Goal: Task Accomplishment & Management: Use online tool/utility

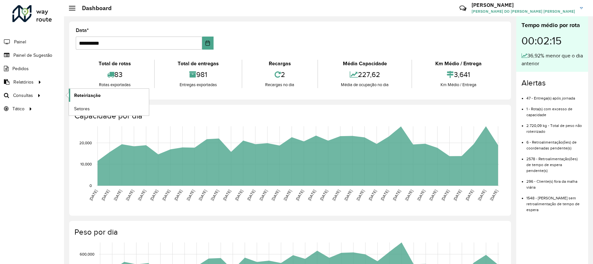
click at [114, 99] on link "Roteirização" at bounding box center [109, 95] width 80 height 13
click at [85, 93] on span "Roteirização" at bounding box center [87, 95] width 26 height 7
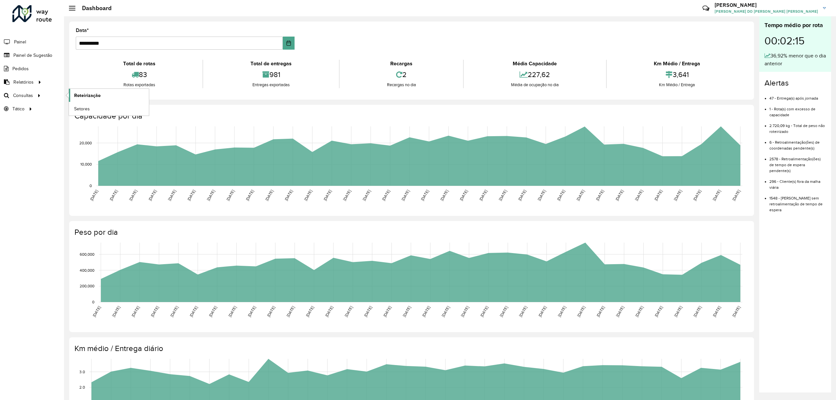
click at [78, 97] on span "Roteirização" at bounding box center [87, 95] width 26 height 7
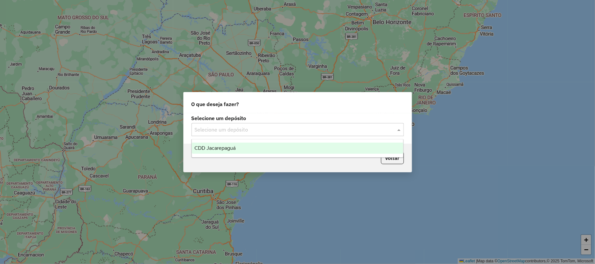
click at [233, 126] on input "text" at bounding box center [291, 130] width 193 height 8
drag, startPoint x: 237, startPoint y: 148, endPoint x: 250, endPoint y: 150, distance: 13.2
click at [236, 149] on div "CDD Jacarepaguá" at bounding box center [297, 148] width 211 height 11
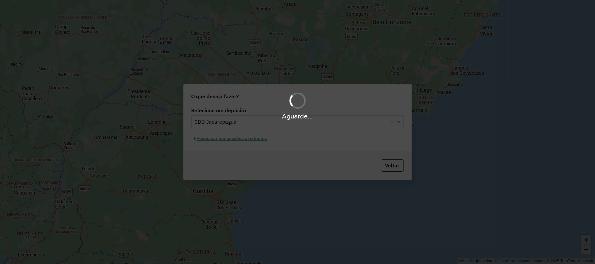
click at [243, 142] on div "Aguarde..." at bounding box center [297, 132] width 595 height 264
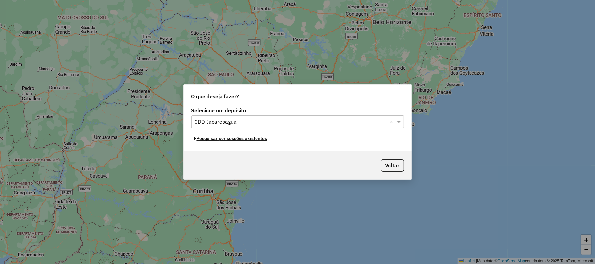
click at [243, 142] on button "Pesquisar por sessões existentes" at bounding box center [230, 139] width 79 height 10
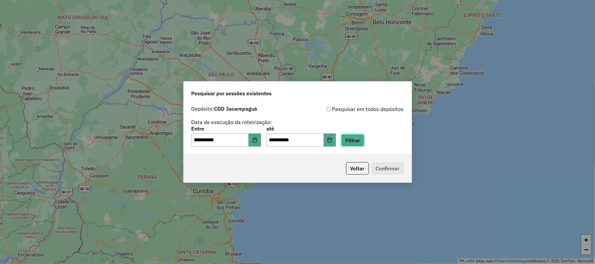
click at [364, 144] on button "Filtrar" at bounding box center [352, 140] width 23 height 12
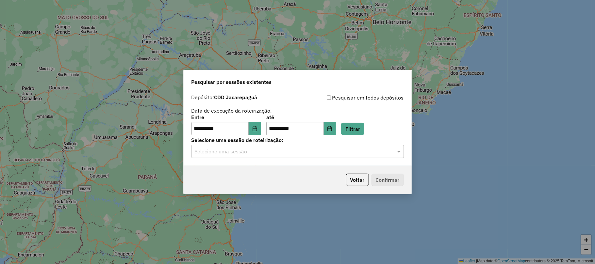
click at [340, 152] on input "text" at bounding box center [291, 152] width 193 height 8
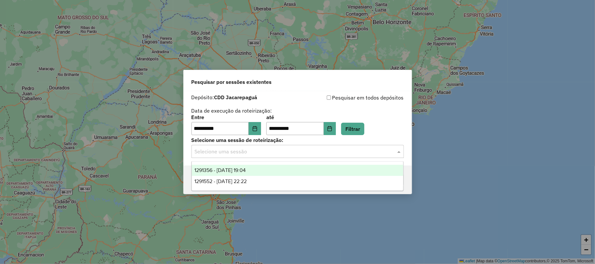
drag, startPoint x: 330, startPoint y: 169, endPoint x: 335, endPoint y: 167, distance: 5.8
click at [335, 167] on div "1291356 - [DATE] 19:04" at bounding box center [297, 170] width 211 height 11
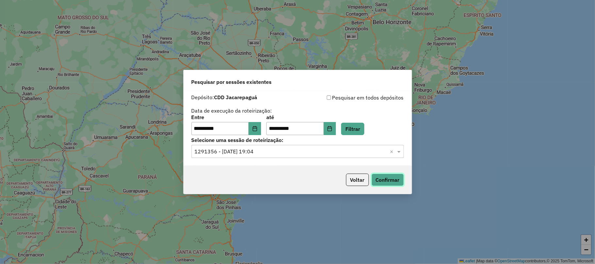
click at [391, 177] on button "Confirmar" at bounding box center [387, 180] width 32 height 12
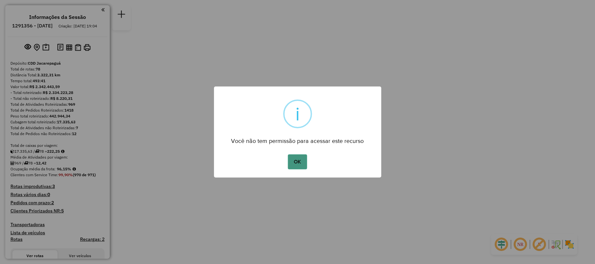
click at [303, 166] on button "OK" at bounding box center [297, 162] width 19 height 15
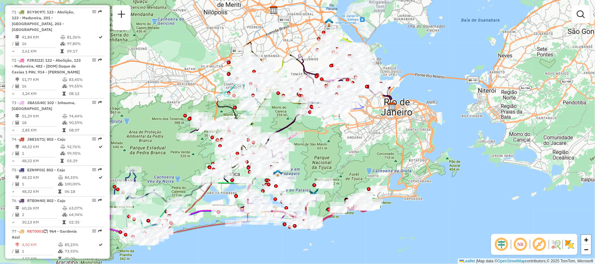
scroll to position [3033, 0]
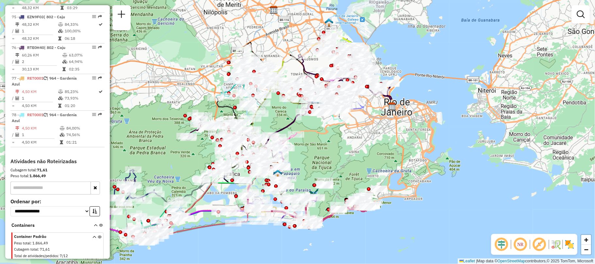
click at [50, 264] on link "06106461 - [PERSON_NAME]" at bounding box center [42, 266] width 53 height 5
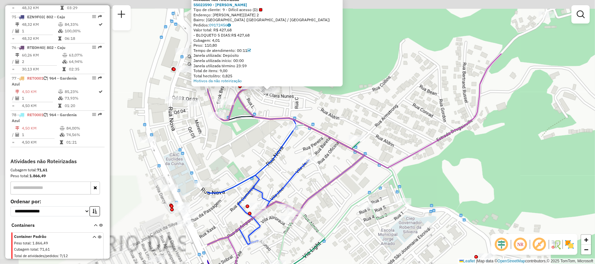
drag, startPoint x: 178, startPoint y: 119, endPoint x: 445, endPoint y: 199, distance: 278.3
click at [445, 199] on div "Atividade não roteirizada 55023590 - FRANCISCO ERIBERTO D Tipo de cliente: 9 - …" at bounding box center [297, 132] width 595 height 264
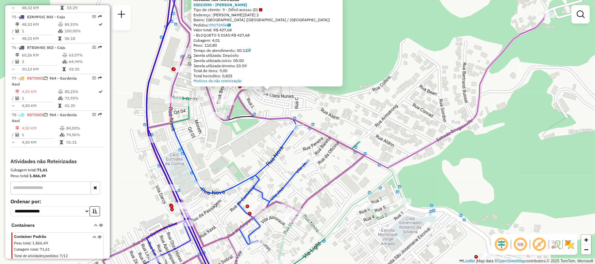
click at [225, 147] on div "Atividade não roteirizada 55023590 - FRANCISCO ERIBERTO D Tipo de cliente: 9 - …" at bounding box center [297, 132] width 595 height 264
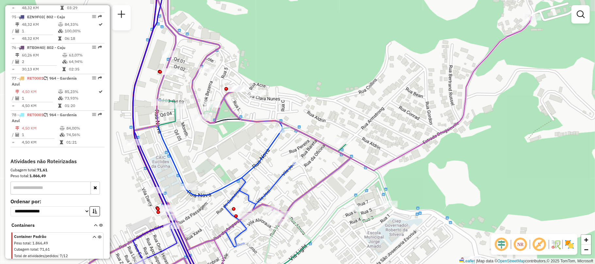
drag, startPoint x: 244, startPoint y: 135, endPoint x: 231, endPoint y: 137, distance: 14.0
click at [231, 137] on div "Janela de atendimento Grade de atendimento Capacidade Transportadoras Veículos …" at bounding box center [297, 132] width 595 height 264
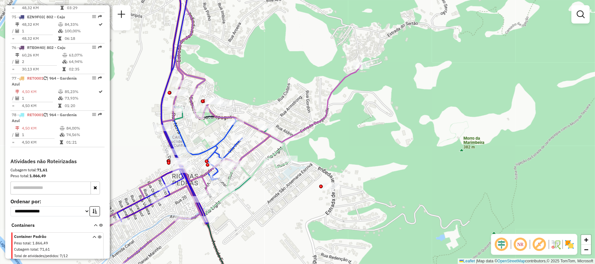
drag, startPoint x: 228, startPoint y: 152, endPoint x: 208, endPoint y: 138, distance: 24.5
click at [208, 138] on div "Janela de atendimento Grade de atendimento Capacidade Transportadoras Veículos …" at bounding box center [297, 132] width 595 height 264
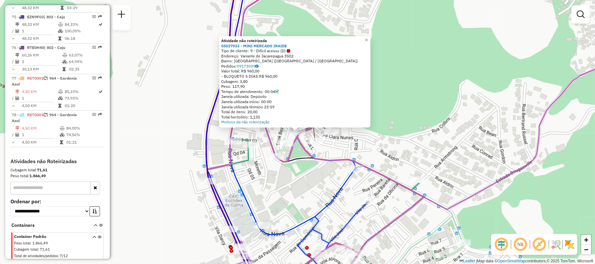
click at [249, 54] on div "Endereço: Variante de Jacarepagua 3502" at bounding box center [294, 56] width 147 height 5
click at [314, 112] on div "Total de itens: 20,00" at bounding box center [294, 111] width 147 height 5
click at [279, 182] on div "Atividade não roteirizada 55027933 - MINI MERCADO IRAIDE Tipo de cliente: 9 - D…" at bounding box center [297, 132] width 595 height 264
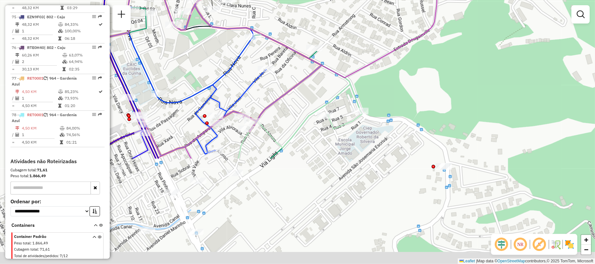
drag, startPoint x: 289, startPoint y: 167, endPoint x: 198, endPoint y: 49, distance: 148.8
click at [198, 49] on div "Janela de atendimento Grade de atendimento Capacidade Transportadoras Veículos …" at bounding box center [297, 132] width 595 height 264
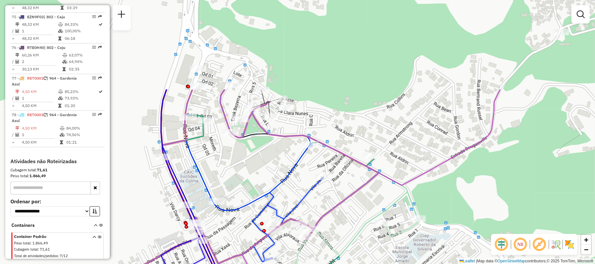
drag, startPoint x: 212, startPoint y: 23, endPoint x: 271, endPoint y: 132, distance: 124.4
click at [273, 139] on icon at bounding box center [212, 248] width 333 height 317
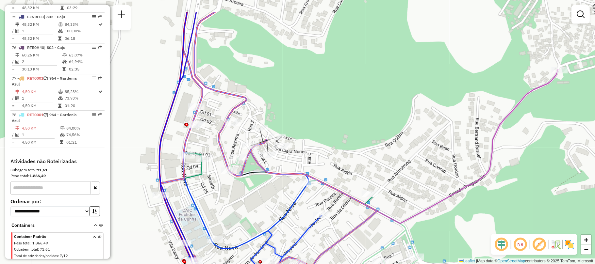
drag, startPoint x: 245, startPoint y: 165, endPoint x: 242, endPoint y: 203, distance: 38.3
click at [242, 203] on div "Janela de atendimento Grade de atendimento Capacidade Transportadoras Veículos …" at bounding box center [297, 132] width 595 height 264
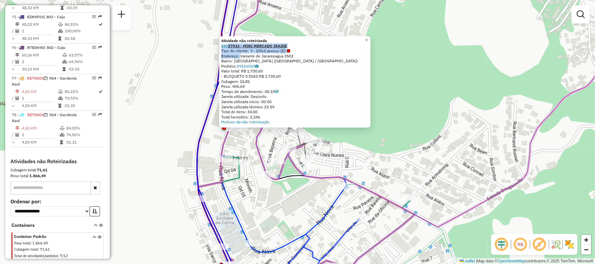
drag, startPoint x: 241, startPoint y: 53, endPoint x: 229, endPoint y: 46, distance: 13.6
click at [229, 46] on div "Atividade não roteirizada 55027933 - MINI MERCADO IRAIDE Tipo de cliente: 9 - D…" at bounding box center [294, 81] width 147 height 87
copy div "27933 - MINI MERCADO IRAIDE Tipo de cliente: 9 - Difícil acesso (D) Endereço:"
drag, startPoint x: 267, startPoint y: 189, endPoint x: 282, endPoint y: 203, distance: 19.9
click at [268, 189] on div "Rota 40 - Placa RTO2E54 55032967 - GUILHERME FERREIRA D Atividade não roteiriza…" at bounding box center [297, 132] width 595 height 264
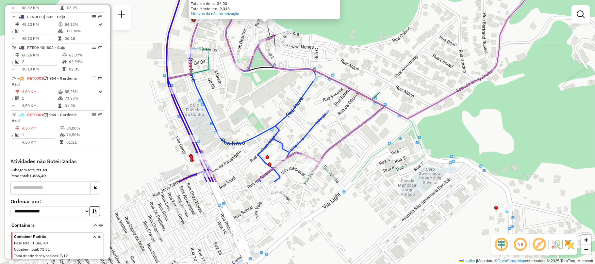
drag, startPoint x: 309, startPoint y: 199, endPoint x: 263, endPoint y: 98, distance: 110.2
click at [264, 78] on div "Atividade não roteirizada 55027933 - MINI MERCADO IRAIDE Tipo de cliente: 9 - D…" at bounding box center [297, 132] width 595 height 264
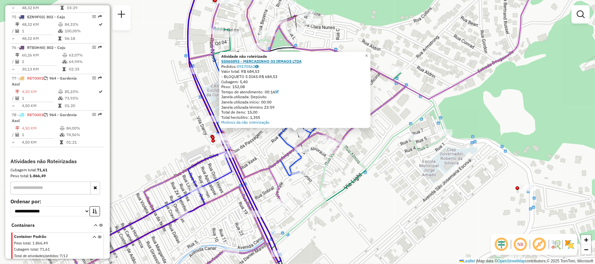
drag, startPoint x: 264, startPoint y: 69, endPoint x: 230, endPoint y: 63, distance: 34.1
click at [230, 63] on div "Atividade não roteirizada 55065893 - MERCADINHO 03 IRMAOS LTDA Pedidos: 0917056…" at bounding box center [294, 89] width 147 height 71
copy div "65893 - MERCADINHO 03 IRMAOS LTDA Pedidos: 09170562 Valor total: R$ 684,53"
click at [390, 219] on div "Atividade não roteirizada 55065893 - MERCADINHO 03 IRMAOS LTDA Pedidos: 0917056…" at bounding box center [297, 132] width 595 height 264
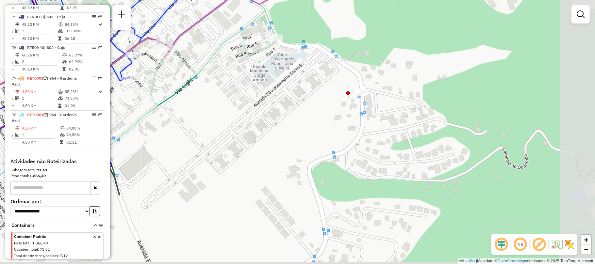
drag, startPoint x: 435, startPoint y: 229, endPoint x: 263, endPoint y: 132, distance: 197.2
click at [262, 133] on div "Janela de atendimento Grade de atendimento Capacidade Transportadoras Veículos …" at bounding box center [297, 132] width 595 height 264
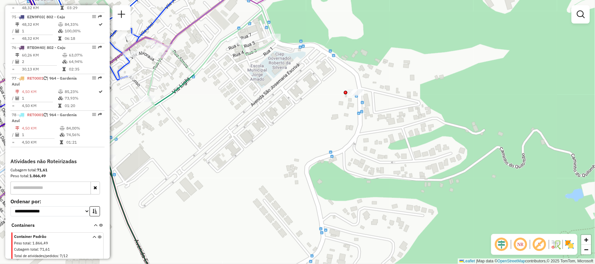
click at [345, 94] on div at bounding box center [346, 93] width 4 height 4
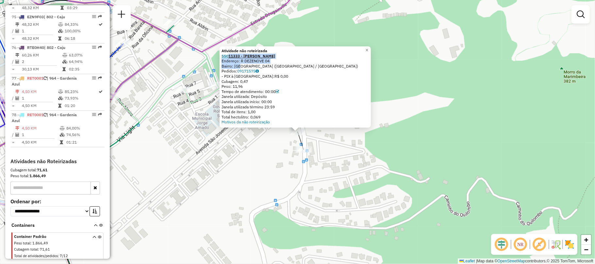
drag, startPoint x: 240, startPoint y: 66, endPoint x: 231, endPoint y: 58, distance: 12.8
click at [231, 58] on div "Atividade não roteirizada 55011333 - [PERSON_NAME]: R DEZENOVE 04 Bairro: [GEOG…" at bounding box center [294, 86] width 147 height 76
copy div "11333 - JOSE ANTONIO DOS SAN Endereço: R DEZENOVE 04 Bairro: IT"
click at [318, 176] on div "Atividade não roteirizada 55011333 - [PERSON_NAME] DOS SAN Endereço: R DEZENOVE…" at bounding box center [297, 132] width 595 height 264
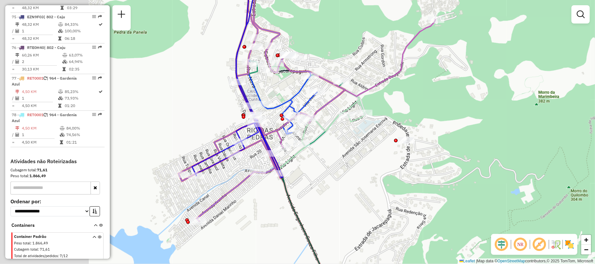
drag, startPoint x: 201, startPoint y: 166, endPoint x: 326, endPoint y: 153, distance: 125.8
click at [366, 158] on div "Janela de atendimento Grade de atendimento Capacidade Transportadoras Veículos …" at bounding box center [297, 132] width 595 height 264
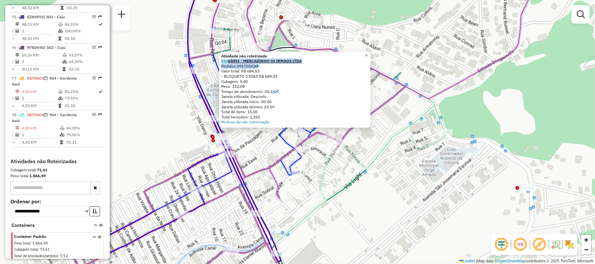
drag, startPoint x: 266, startPoint y: 66, endPoint x: 230, endPoint y: 63, distance: 35.8
click at [230, 63] on div "Atividade não roteirizada 55065893 - MERCADINHO 03 IRMAOS LTDA Pedidos: 0917056…" at bounding box center [294, 89] width 147 height 71
copy div "65893 - MERCADINHO 03 IRMAOS LTDA Pedidos: 09170562"
click at [407, 220] on div "Atividade não roteirizada 55065893 - MERCADINHO 03 IRMAOS LTDA Pedidos: 0917056…" at bounding box center [297, 132] width 595 height 264
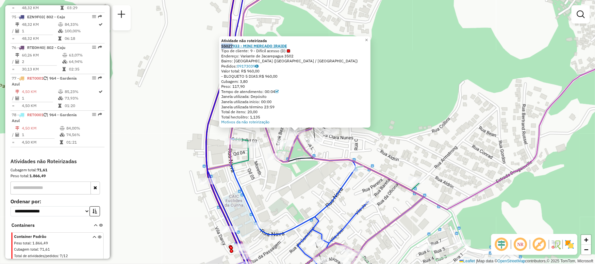
drag, startPoint x: 302, startPoint y: 41, endPoint x: 236, endPoint y: 48, distance: 66.7
click at [236, 48] on div "Atividade não roteirizada 55027933 - MINI MERCADO IRAIDE Tipo de cliente: 9 - D…" at bounding box center [294, 81] width 147 height 87
drag, startPoint x: 236, startPoint y: 53, endPoint x: 229, endPoint y: 44, distance: 11.1
click at [229, 44] on div "Atividade não roteirizada 55027933 - MINI MERCADO IRAIDE Tipo de cliente: 9 - D…" at bounding box center [294, 81] width 147 height 87
copy div "27933 - MINI MERCADO IRAIDE Tipo de"
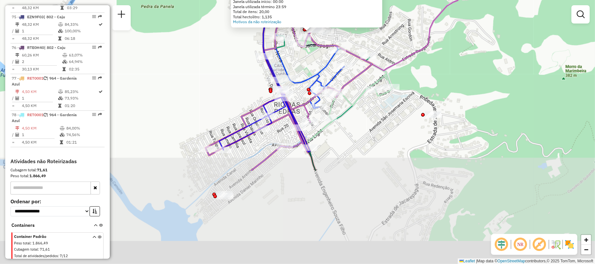
drag, startPoint x: 310, startPoint y: 149, endPoint x: 305, endPoint y: 80, distance: 69.1
click at [305, 80] on icon at bounding box center [309, 60] width 69 height 96
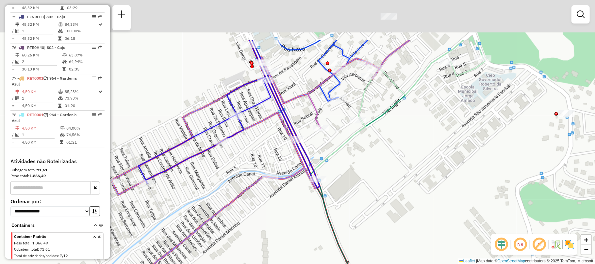
drag, startPoint x: 241, startPoint y: 109, endPoint x: 215, endPoint y: 175, distance: 71.6
click at [215, 175] on div "Rota 11 - Placa VAN0010 55026854 - JOSE WILSON SOUZA DA Atividade não roteiriza…" at bounding box center [297, 132] width 595 height 264
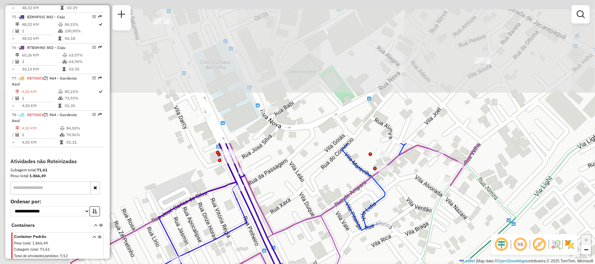
drag, startPoint x: 182, startPoint y: 20, endPoint x: 276, endPoint y: 189, distance: 194.5
click at [276, 189] on div "Rota 11 - Placa VAN0010 55026854 - JOSE WILSON SOUZA DA Atividade não roteiriza…" at bounding box center [297, 132] width 595 height 264
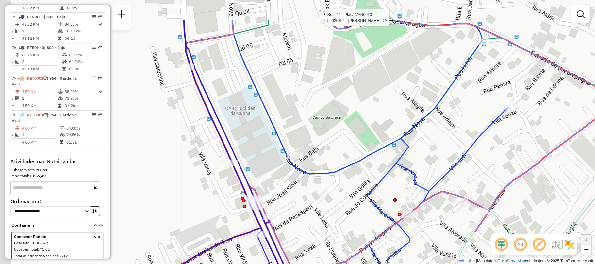
drag, startPoint x: 268, startPoint y: 144, endPoint x: 292, endPoint y: 190, distance: 51.9
click at [292, 190] on div "Rota 11 - Placa VAN0010 55026854 - JOSE WILSON SOUZA DA Atividade não roteiriza…" at bounding box center [297, 132] width 595 height 264
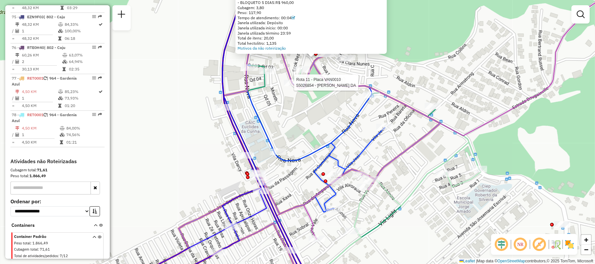
drag, startPoint x: 269, startPoint y: 136, endPoint x: 212, endPoint y: 199, distance: 84.2
click at [246, 199] on icon at bounding box center [315, 116] width 139 height 193
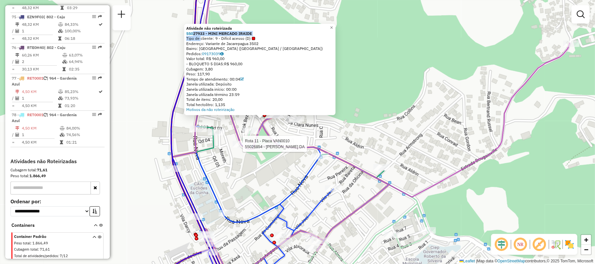
click at [229, 195] on div "Rota 11 - Placa VAN0010 55026854 - JOSE WILSON SOUZA DA Atividade não roteiriza…" at bounding box center [297, 132] width 595 height 264
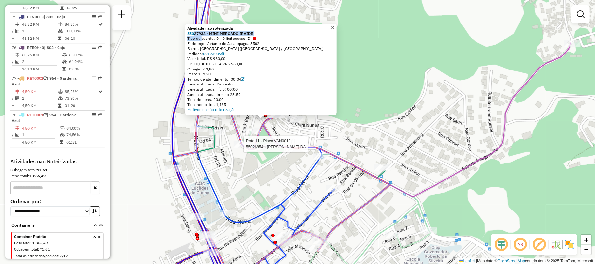
click at [336, 26] on link "×" at bounding box center [333, 28] width 8 height 8
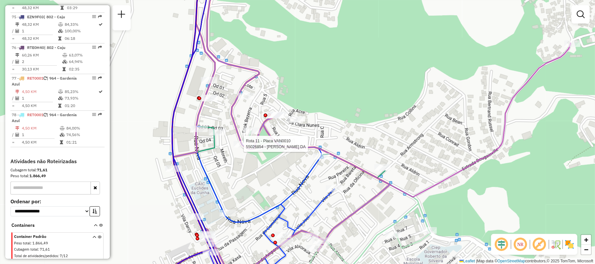
click at [271, 185] on div "Rota 11 - Placa VAN0010 55026854 - JOSE WILSON SOUZA DA Janela de atendimento G…" at bounding box center [297, 132] width 595 height 264
click at [280, 160] on div "Janela de atendimento Grade de atendimento Capacidade Transportadoras Veículos …" at bounding box center [297, 132] width 595 height 264
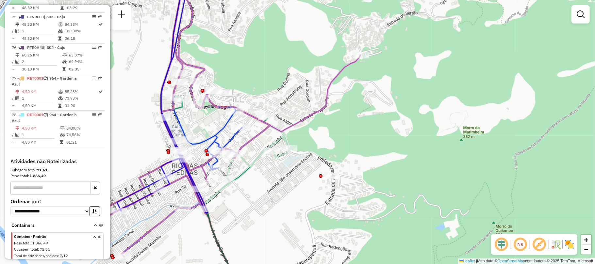
click at [297, 206] on div "Janela de atendimento Grade de atendimento Capacidade Transportadoras Veículos …" at bounding box center [297, 132] width 595 height 264
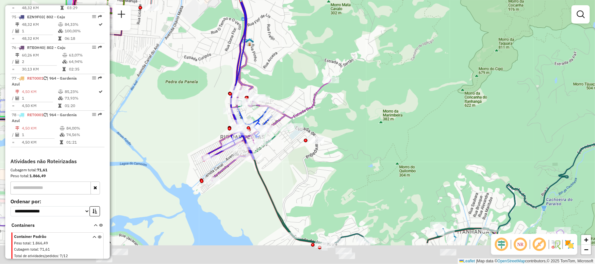
drag, startPoint x: 317, startPoint y: 178, endPoint x: 313, endPoint y: 102, distance: 75.9
click at [313, 102] on div "Janela de atendimento Grade de atendimento Capacidade Transportadoras Veículos …" at bounding box center [297, 132] width 595 height 264
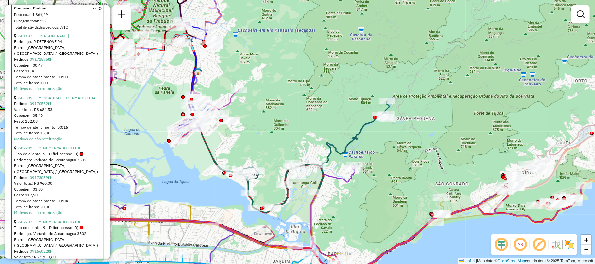
scroll to position [3763, 0]
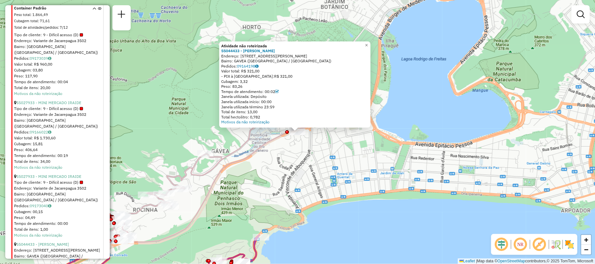
click at [43, 242] on link "55044433 - [PERSON_NAME]" at bounding box center [42, 244] width 53 height 5
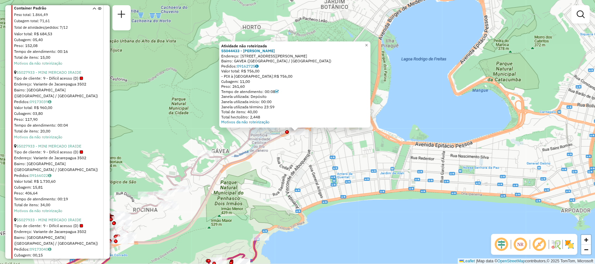
scroll to position [3676, 0]
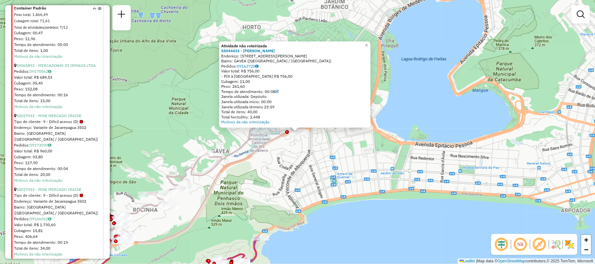
click at [45, 261] on link "55027933 - MINI MERCADO IRAIDE" at bounding box center [48, 263] width 65 height 5
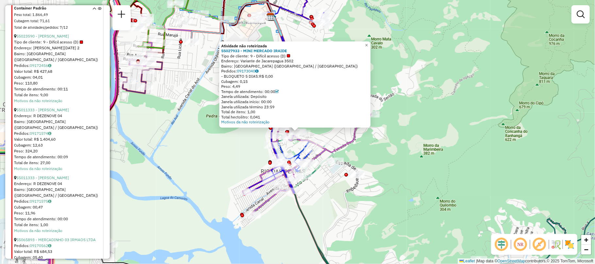
scroll to position [3458, 0]
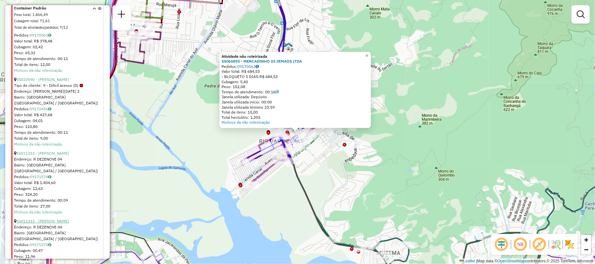
click at [63, 219] on link "55011333 - [PERSON_NAME]" at bounding box center [42, 221] width 53 height 5
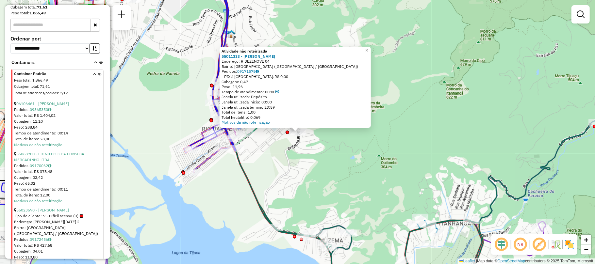
scroll to position [3284, 0]
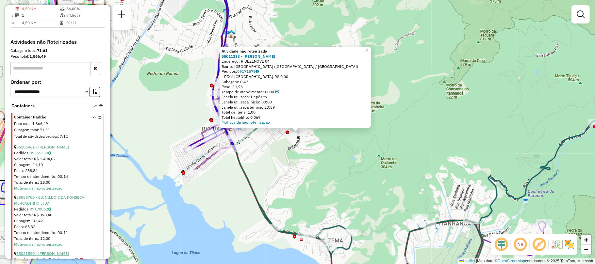
click at [59, 251] on link "55023590 - [PERSON_NAME]" at bounding box center [42, 253] width 53 height 5
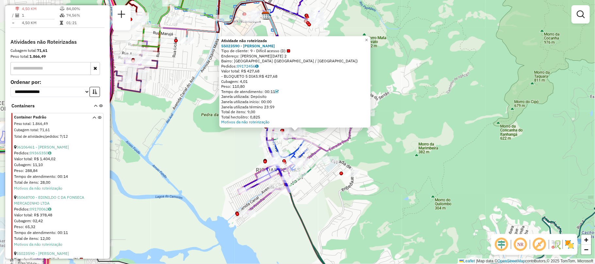
click at [58, 195] on div "55068700 - EDINILDO C DA FONSECA MERCADINHO LTDA" at bounding box center [58, 201] width 88 height 12
click at [59, 195] on link "55068700 - EDINILDO C DA FONSECA MERCADINHO LTDA" at bounding box center [49, 200] width 70 height 11
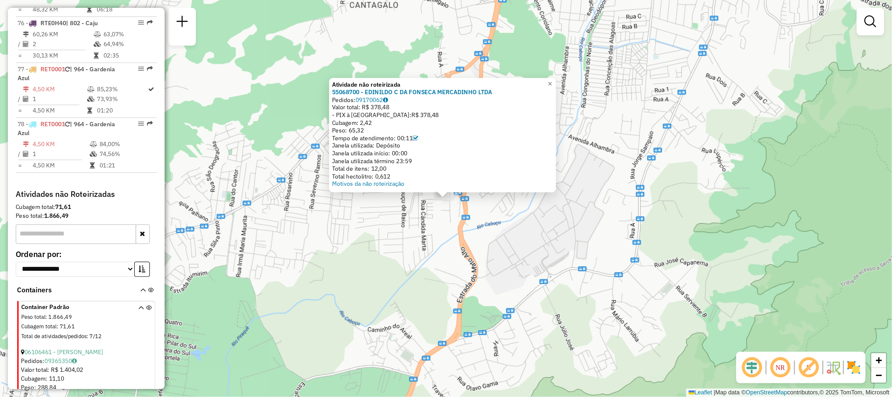
scroll to position [3153, 0]
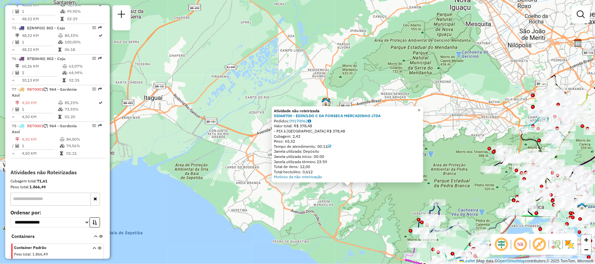
click at [420, 109] on span "×" at bounding box center [418, 110] width 3 height 6
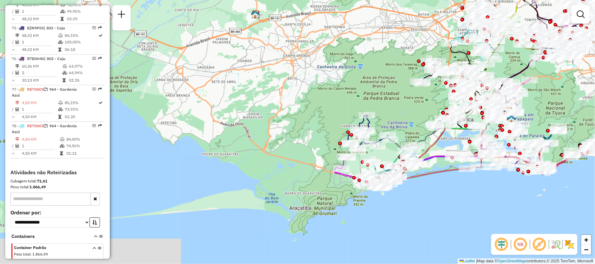
drag, startPoint x: 425, startPoint y: 181, endPoint x: 355, endPoint y: 93, distance: 112.4
click at [355, 93] on div "Janela de atendimento Grade de atendimento Capacidade Transportadoras Veículos …" at bounding box center [297, 132] width 595 height 264
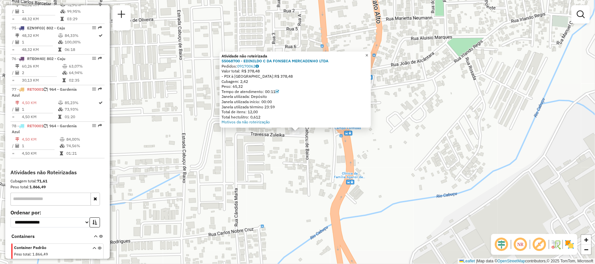
click at [368, 56] on span "×" at bounding box center [366, 56] width 3 height 6
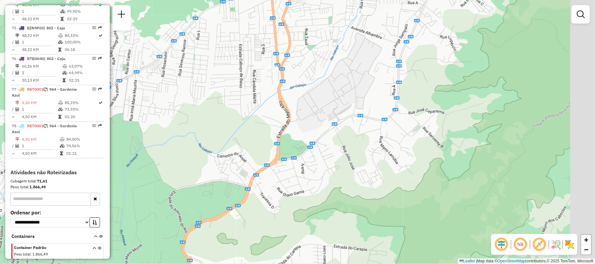
drag, startPoint x: 388, startPoint y: 132, endPoint x: 295, endPoint y: 88, distance: 103.0
click at [299, 85] on div "Janela de atendimento Grade de atendimento Capacidade Transportadoras Veículos …" at bounding box center [297, 132] width 595 height 264
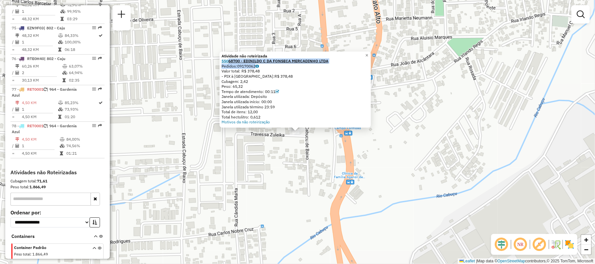
drag, startPoint x: 266, startPoint y: 65, endPoint x: 230, endPoint y: 60, distance: 36.0
click at [230, 60] on div "Atividade não roteirizada 55068700 - EDINILDO C DA FONSECA MERCADINHO LTDA Pedi…" at bounding box center [294, 89] width 147 height 71
copy div "68700 - EDINILDO C DA FONSECA MERCADINHO LTDA Pedidos: 09170062"
click at [397, 158] on div "Atividade não roteirizada 55068700 - EDINILDO C DA FONSECA MERCADINHO LTDA Pedi…" at bounding box center [297, 132] width 595 height 264
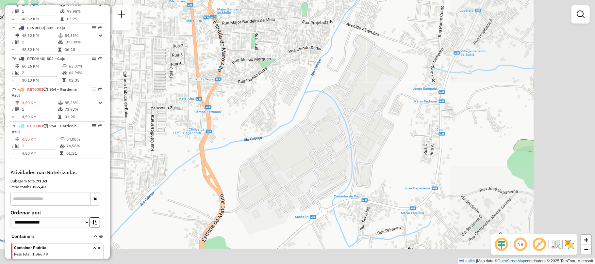
drag, startPoint x: 446, startPoint y: 168, endPoint x: 313, endPoint y: 139, distance: 136.3
click at [309, 137] on div "Janela de atendimento Grade de atendimento Capacidade Transportadoras Veículos …" at bounding box center [297, 132] width 595 height 264
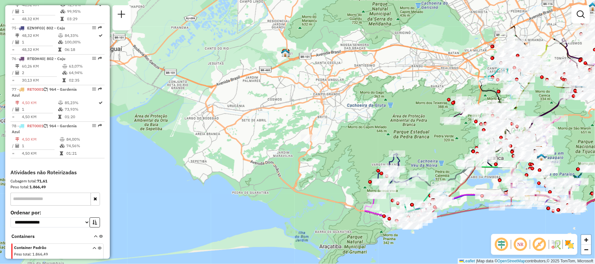
click at [569, 242] on img at bounding box center [569, 244] width 10 height 10
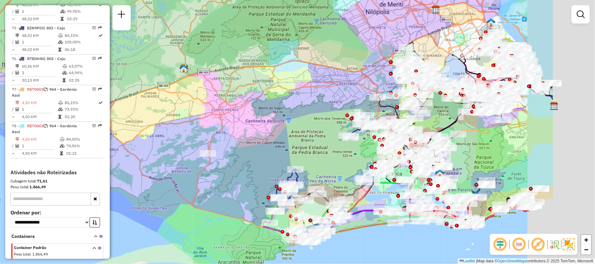
drag, startPoint x: 434, startPoint y: 140, endPoint x: 315, endPoint y: 158, distance: 119.9
click at [330, 157] on div "Janela de atendimento Grade de atendimento Capacidade Transportadoras Veículos …" at bounding box center [297, 132] width 595 height 264
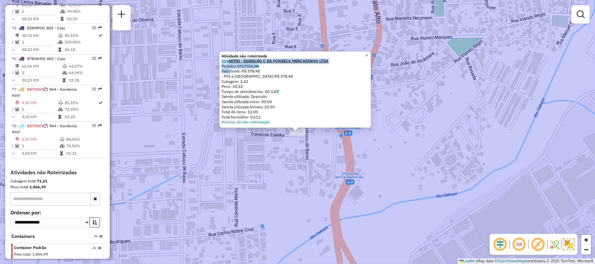
drag, startPoint x: 233, startPoint y: 69, endPoint x: 230, endPoint y: 62, distance: 6.9
click at [230, 62] on div "Atividade não roteirizada 55068700 - EDINILDO C DA FONSECA MERCADINHO LTDA Pedi…" at bounding box center [294, 89] width 147 height 71
copy div "68700 - EDINILDO C DA FONSECA MERCADINHO LTDA Pedidos: 09170062 Valor"
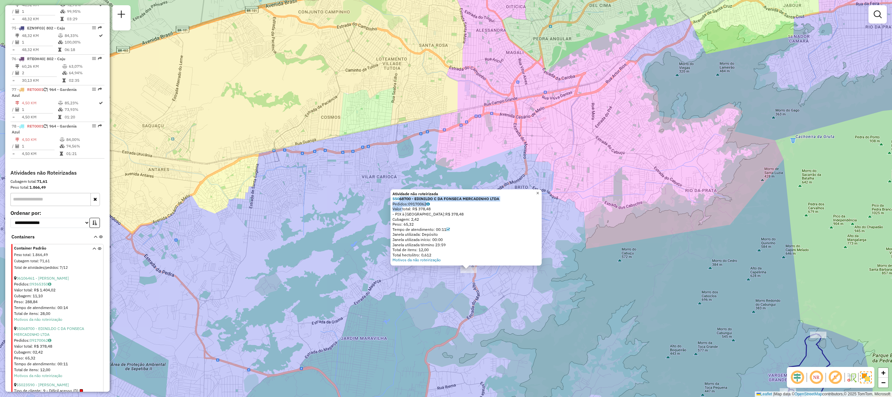
click at [539, 191] on span "×" at bounding box center [537, 193] width 3 height 6
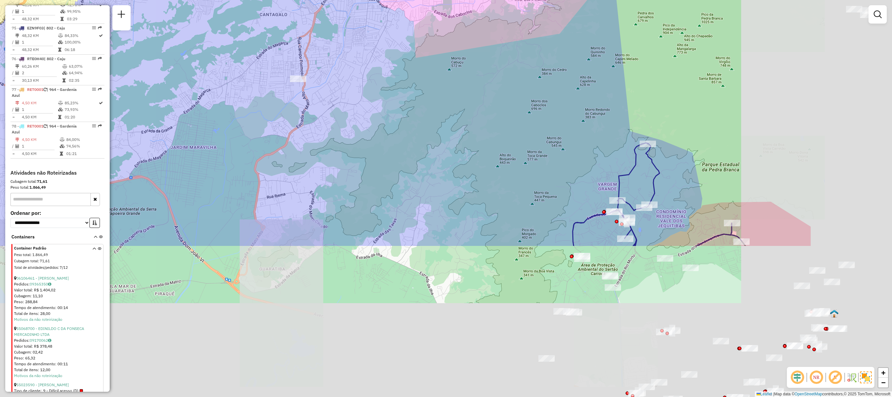
drag, startPoint x: 605, startPoint y: 310, endPoint x: 510, endPoint y: 140, distance: 194.8
click at [432, 118] on div "Janela de atendimento Grade de atendimento Capacidade Transportadoras Veículos …" at bounding box center [446, 198] width 892 height 397
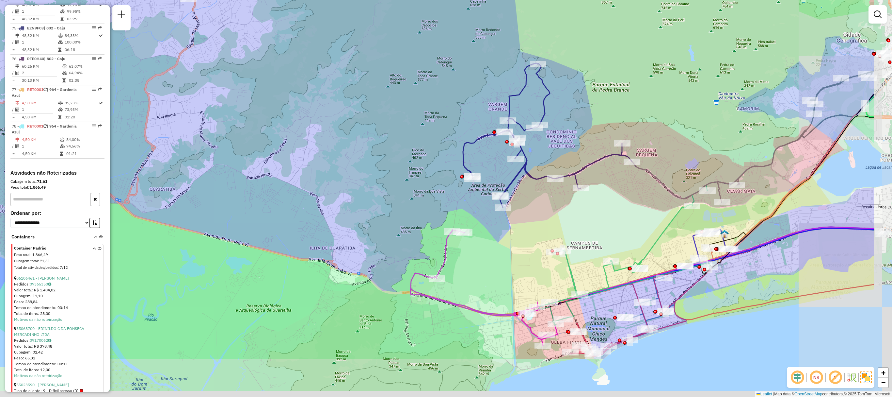
drag, startPoint x: 540, startPoint y: 265, endPoint x: 433, endPoint y: 188, distance: 132.4
click at [433, 188] on div "Janela de atendimento Grade de atendimento Capacidade Transportadoras Veículos …" at bounding box center [446, 198] width 892 height 397
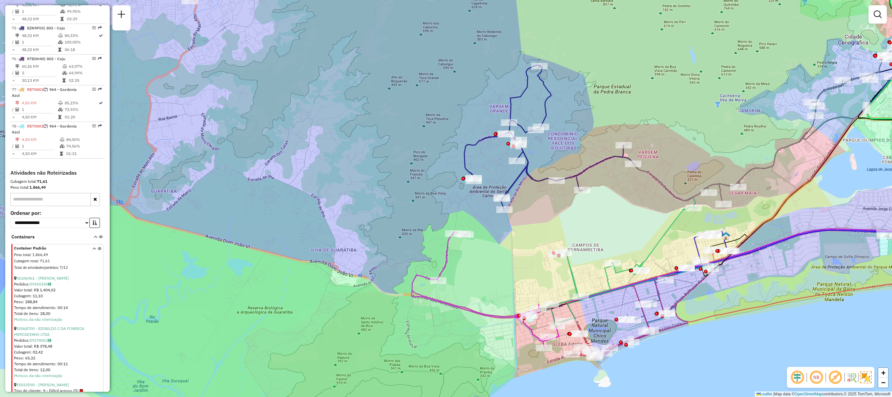
drag, startPoint x: 687, startPoint y: 357, endPoint x: 476, endPoint y: 342, distance: 212.2
click at [595, 264] on div "Janela de atendimento Grade de atendimento Capacidade Transportadoras Veículos …" at bounding box center [446, 198] width 892 height 397
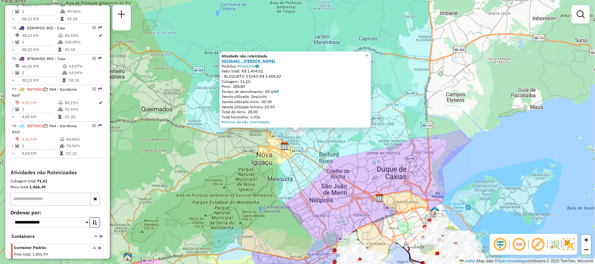
drag, startPoint x: 266, startPoint y: 73, endPoint x: 224, endPoint y: 60, distance: 43.8
click at [224, 60] on div "Atividade não roteirizada 06106461 - ADILSON PEDRO SILVA Pedidos: 09365350 Valo…" at bounding box center [294, 89] width 147 height 71
click at [314, 115] on div "Total hectolitro: 1,916" at bounding box center [294, 117] width 147 height 5
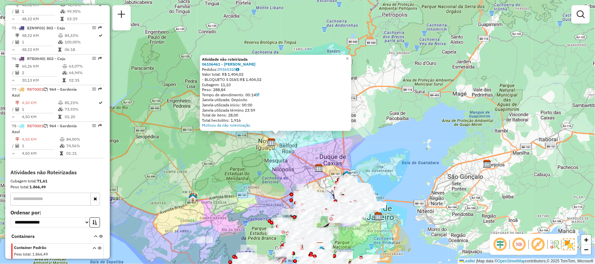
scroll to position [3196, 0]
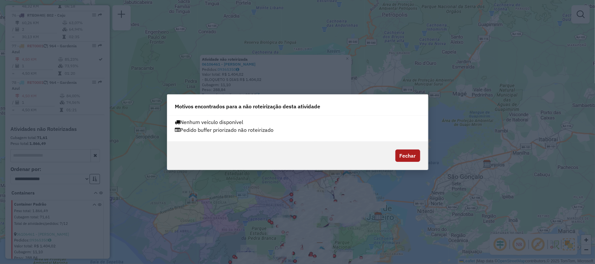
click at [411, 155] on button "Fechar" at bounding box center [407, 156] width 25 height 12
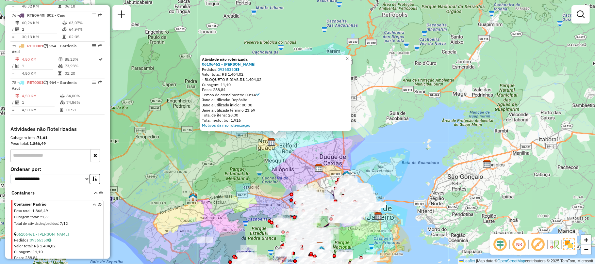
scroll to position [3240, 0]
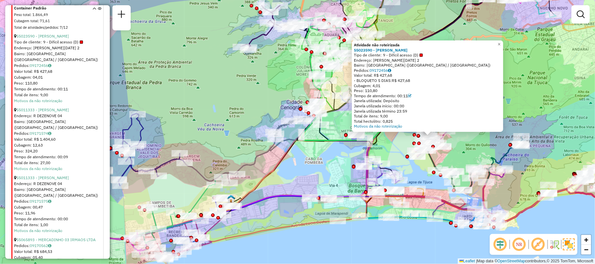
scroll to position [3545, 0]
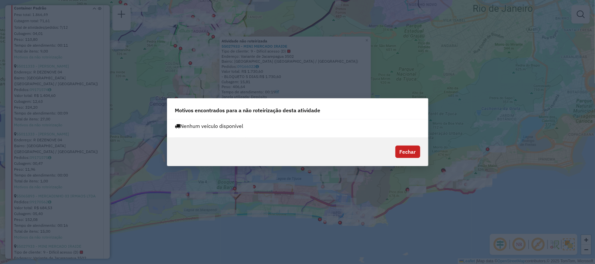
click at [406, 151] on button "Fechar" at bounding box center [407, 152] width 25 height 12
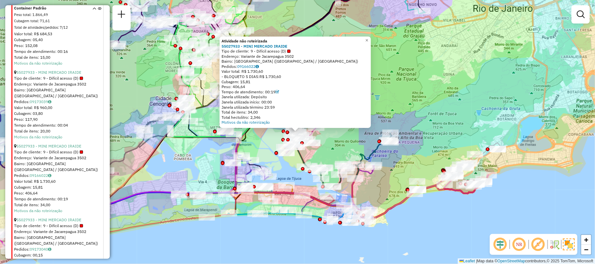
scroll to position [3763, 0]
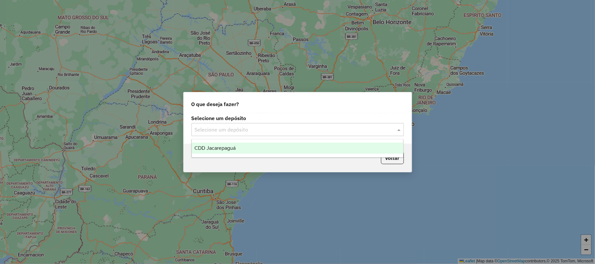
click at [333, 126] on input "text" at bounding box center [291, 130] width 193 height 8
click at [317, 153] on div "CDD Jacarepaguá" at bounding box center [297, 148] width 211 height 11
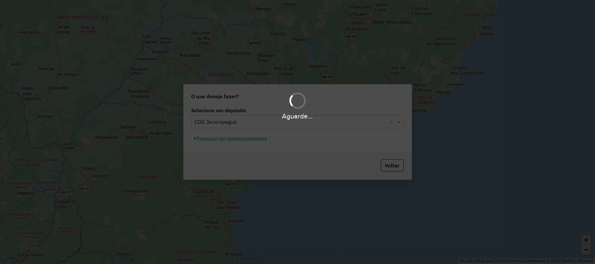
click at [249, 139] on div "Aguarde..." at bounding box center [297, 132] width 595 height 264
click at [250, 139] on div "Aguarde..." at bounding box center [297, 132] width 595 height 264
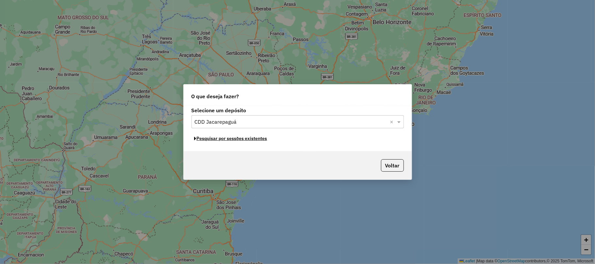
click at [248, 137] on button "Pesquisar por sessões existentes" at bounding box center [230, 139] width 79 height 10
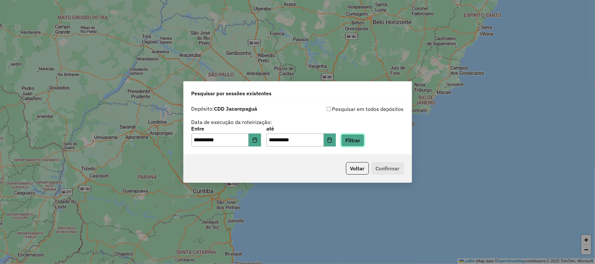
click at [360, 140] on button "Filtrar" at bounding box center [352, 140] width 23 height 12
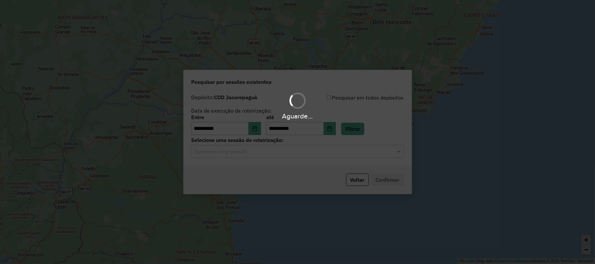
click at [273, 157] on div "Selecione uma sessão" at bounding box center [297, 151] width 212 height 13
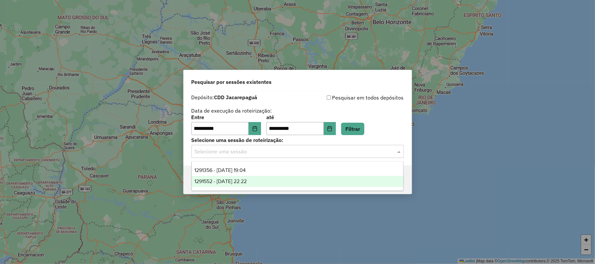
drag, startPoint x: 270, startPoint y: 177, endPoint x: 234, endPoint y: 188, distance: 38.0
click at [270, 178] on div "1291552 - 09/10/2025 22:22" at bounding box center [297, 181] width 211 height 11
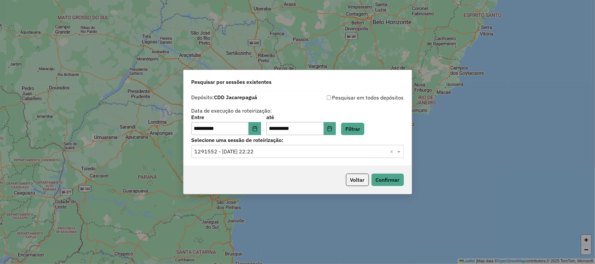
click at [292, 157] on div "Selecione uma sessão × 1291552 - 09/10/2025 22:22 ×" at bounding box center [297, 151] width 212 height 13
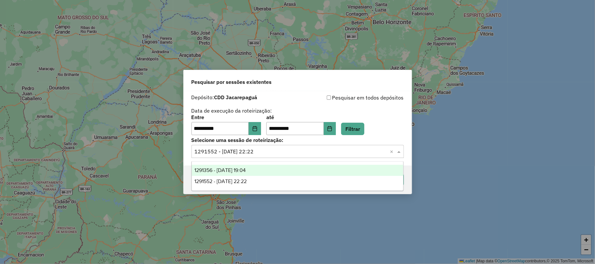
click at [263, 172] on div "1291356 - 09/10/2025 19:04" at bounding box center [297, 170] width 211 height 11
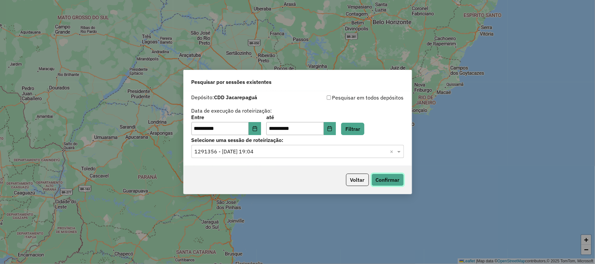
click at [396, 182] on button "Confirmar" at bounding box center [387, 180] width 32 height 12
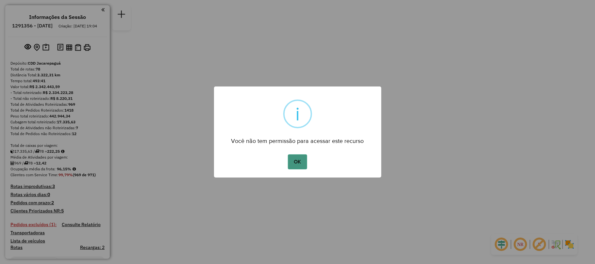
click at [301, 155] on button "OK" at bounding box center [297, 162] width 19 height 15
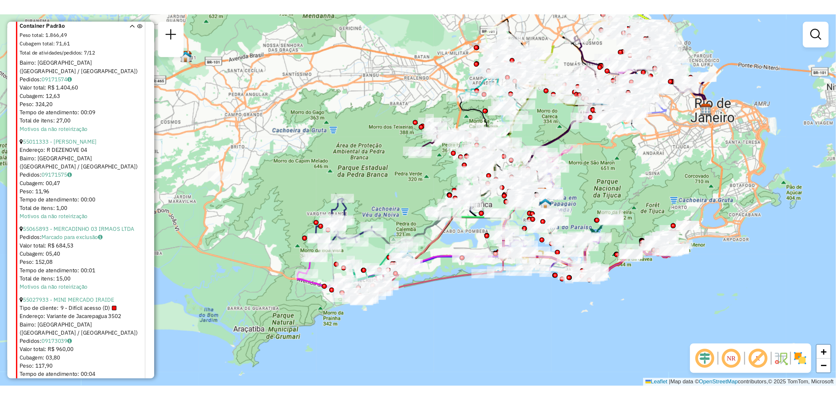
scroll to position [3510, 0]
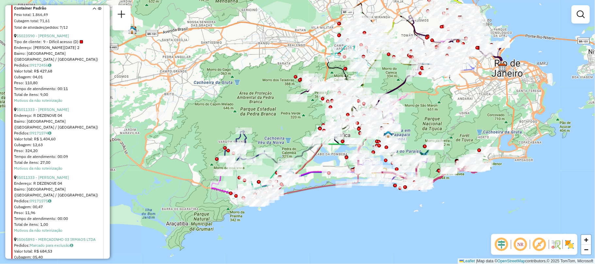
click at [64, 31] on hb-chave-valor "Total de atividades/pedidos : 7/12" at bounding box center [49, 28] width 71 height 7
click at [60, 175] on link "55011333 - [PERSON_NAME]" at bounding box center [42, 177] width 53 height 5
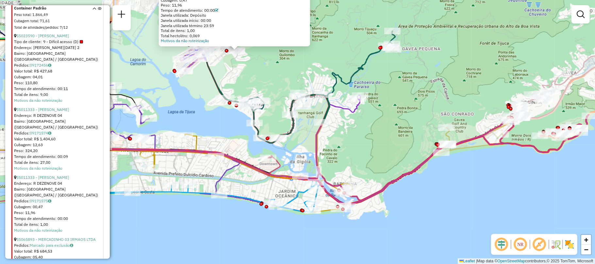
drag, startPoint x: 250, startPoint y: 36, endPoint x: 272, endPoint y: 110, distance: 77.9
click at [271, 114] on div "Atividade não roteirizada 55011333 - [PERSON_NAME] DOS SAN Endereço: R DEZENOVE…" at bounding box center [297, 132] width 595 height 264
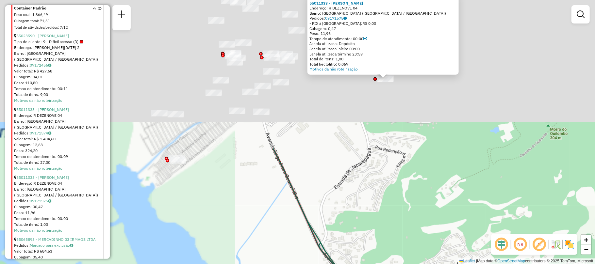
drag, startPoint x: 221, startPoint y: 91, endPoint x: 442, endPoint y: 238, distance: 265.4
click at [472, 253] on div "Rota 39 - Placa TUF1J27 55095236 - NERI COMERCIO VAREJI Atividade não roteiriza…" at bounding box center [297, 132] width 595 height 264
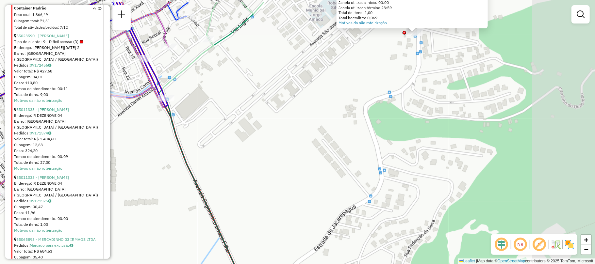
drag, startPoint x: 375, startPoint y: 156, endPoint x: 299, endPoint y: 187, distance: 82.9
click at [299, 187] on div "Rota 39 - Placa TUF1J27 55095236 - NERI COMERCIO VAREJI Atividade não roteiriza…" at bounding box center [297, 132] width 595 height 264
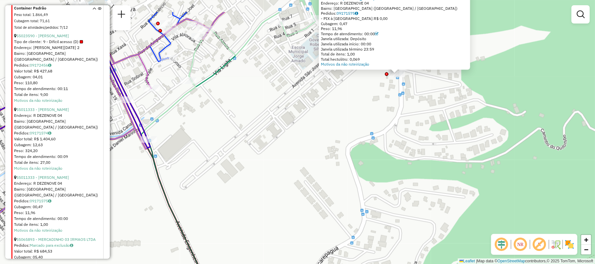
drag, startPoint x: 395, startPoint y: 61, endPoint x: 378, endPoint y: 112, distance: 52.9
click at [378, 112] on div "Rota 39 - Placa TUF1J27 55095236 - NERI COMERCIO VAREJI Atividade não roteiriza…" at bounding box center [297, 132] width 595 height 264
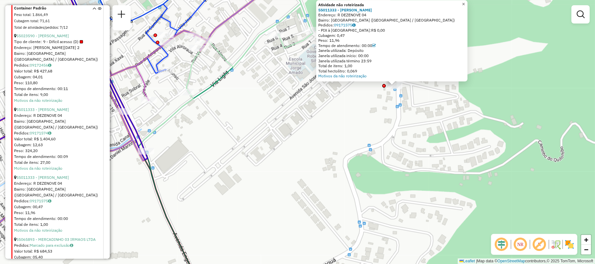
click at [465, 1] on link "×" at bounding box center [464, 4] width 8 height 8
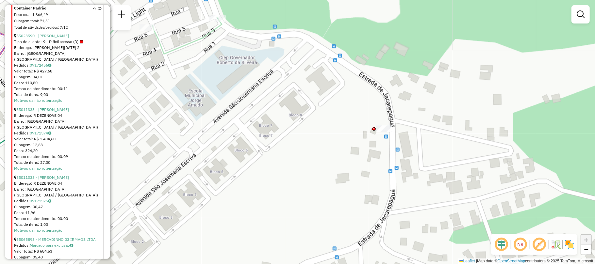
drag, startPoint x: 391, startPoint y: 89, endPoint x: 404, endPoint y: 130, distance: 42.8
click at [404, 130] on div "Rota 39 - Placa TUF1J27 55095236 - NERI COMERCIO VAREJI Janela de atendimento G…" at bounding box center [297, 132] width 595 height 264
drag, startPoint x: 420, startPoint y: 161, endPoint x: 417, endPoint y: 110, distance: 51.0
click at [417, 112] on div "Rota 39 - Placa TUF1J27 55095236 - NERI COMERCIO VAREJI Janela de atendimento G…" at bounding box center [297, 132] width 595 height 264
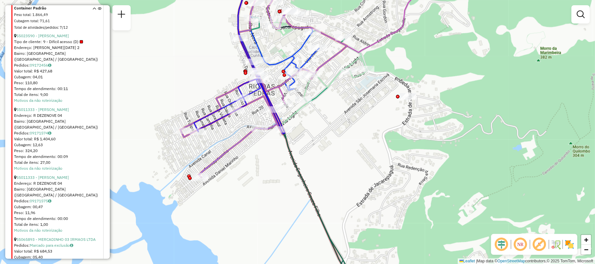
click at [571, 245] on img at bounding box center [569, 244] width 10 height 10
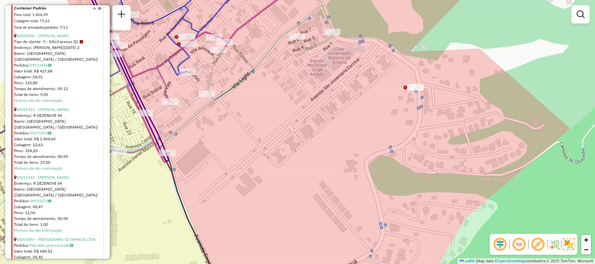
click at [413, 93] on div "Rota 39 - Placa TUF1J27 55095236 - NERI COMERCIO VAREJI Janela de atendimento G…" at bounding box center [297, 132] width 595 height 264
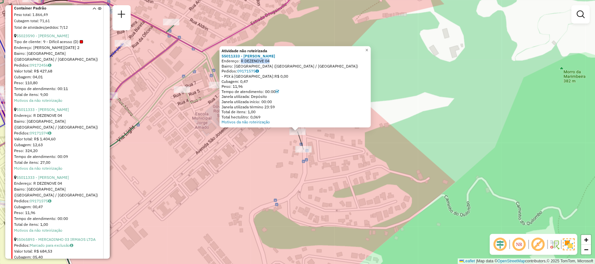
drag, startPoint x: 242, startPoint y: 61, endPoint x: 269, endPoint y: 61, distance: 27.4
click at [269, 61] on div "Endereço: R DEZENOVE 04" at bounding box center [294, 60] width 147 height 5
click at [368, 51] on span "×" at bounding box center [366, 50] width 3 height 6
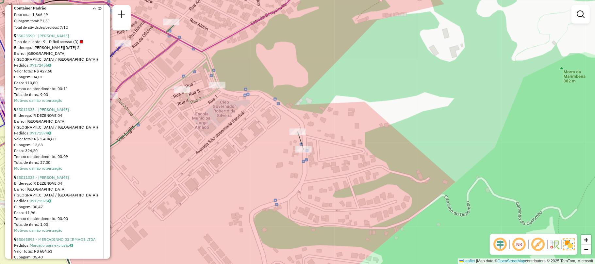
click at [352, 155] on div "Janela de atendimento Grade de atendimento Capacidade Transportadoras Veículos …" at bounding box center [297, 132] width 595 height 264
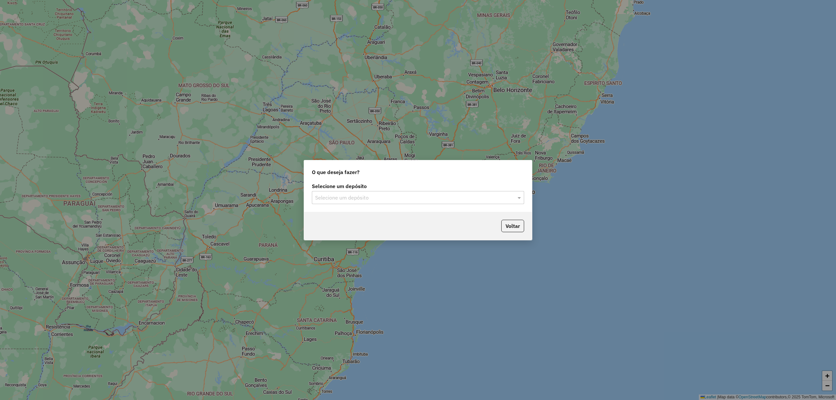
click at [404, 191] on div "Selecione um depósito" at bounding box center [418, 197] width 212 height 13
click at [385, 217] on div "CDD Jacarepaguá" at bounding box center [417, 216] width 211 height 11
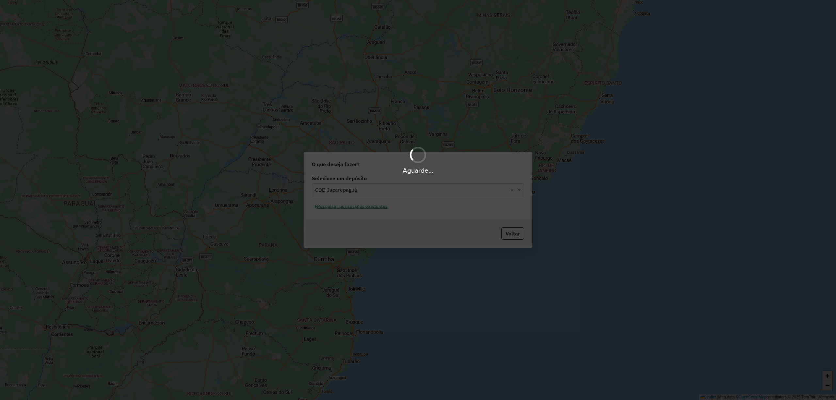
click at [365, 206] on div "Aguarde..." at bounding box center [418, 200] width 836 height 400
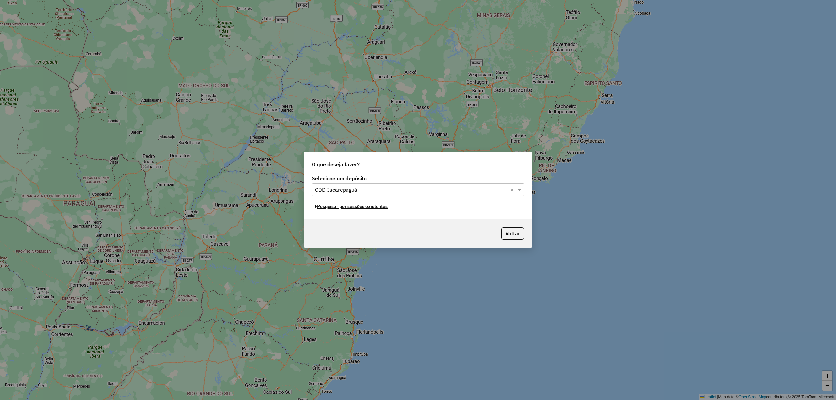
click at [372, 205] on button "Pesquisar por sessões existentes" at bounding box center [351, 207] width 79 height 10
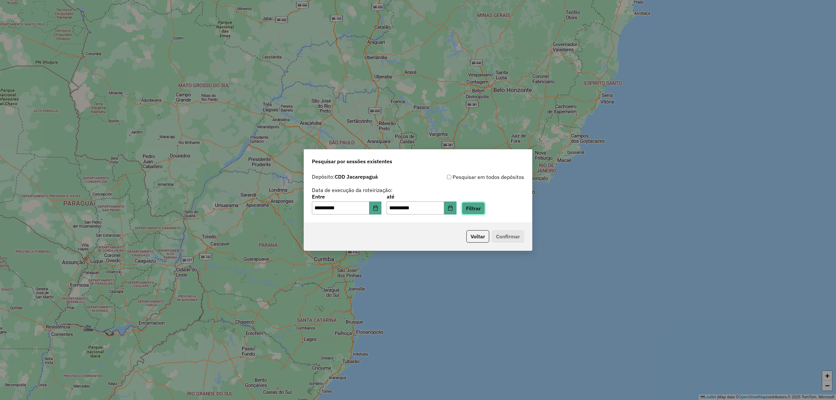
click at [485, 210] on button "Filtrar" at bounding box center [473, 208] width 23 height 12
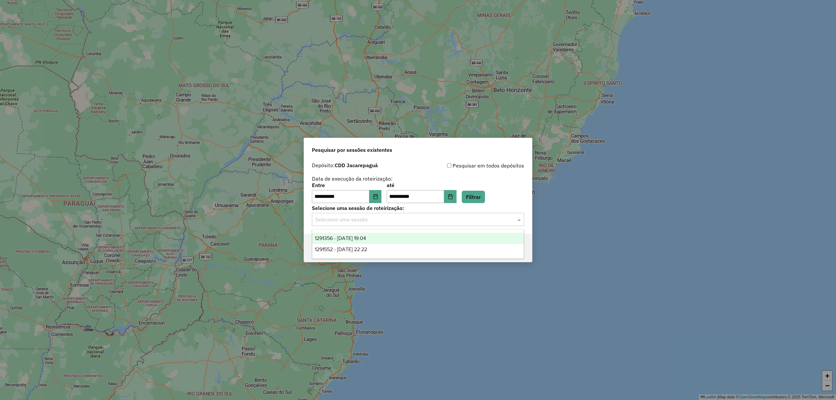
drag, startPoint x: 485, startPoint y: 219, endPoint x: 448, endPoint y: 225, distance: 37.5
click at [484, 221] on input "text" at bounding box center [411, 220] width 193 height 8
click at [406, 240] on div "1291356 - [DATE] 19:04" at bounding box center [417, 238] width 211 height 11
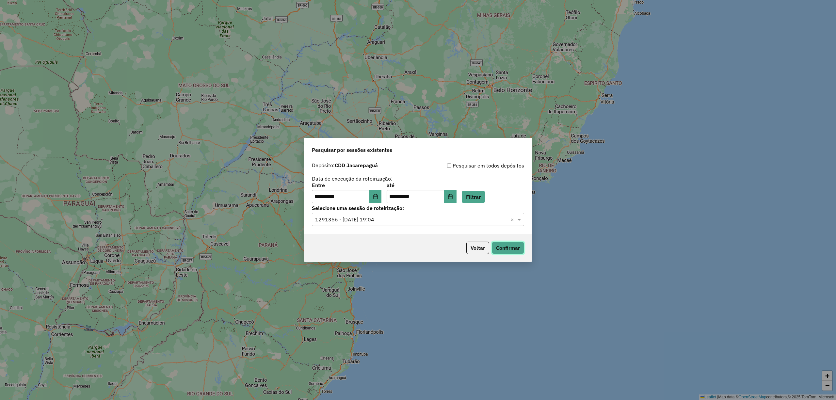
click at [511, 253] on button "Confirmar" at bounding box center [508, 248] width 32 height 12
click at [470, 246] on button "Voltar" at bounding box center [477, 248] width 23 height 12
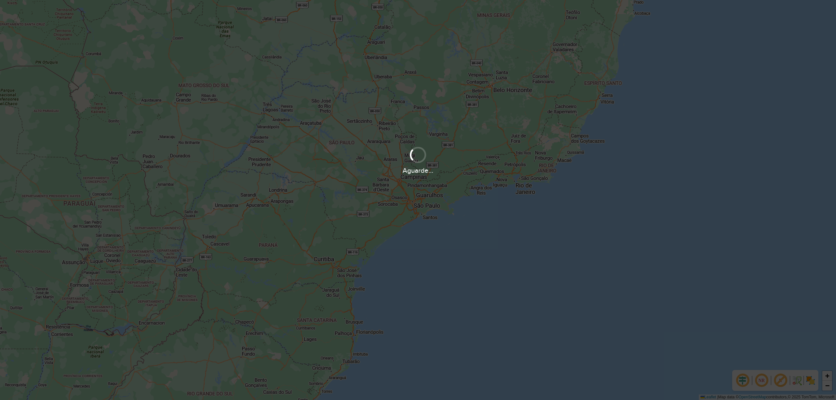
click at [505, 233] on div "Aguarde..." at bounding box center [418, 200] width 836 height 400
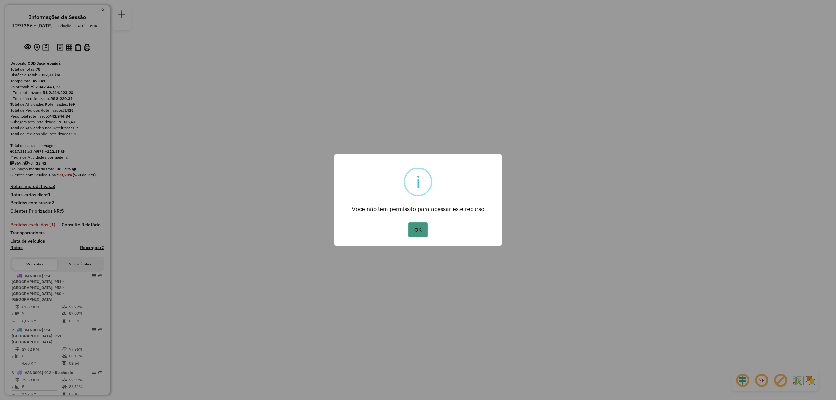
click at [423, 229] on button "OK" at bounding box center [417, 229] width 19 height 15
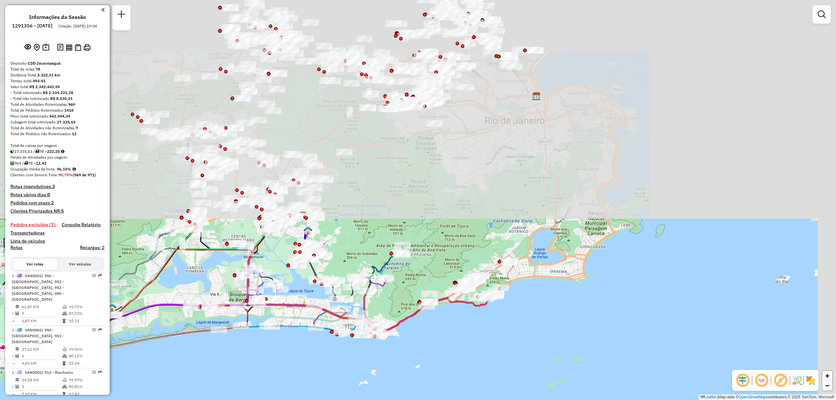
drag, startPoint x: 329, startPoint y: 80, endPoint x: 276, endPoint y: 352, distance: 276.9
click at [276, 352] on div "Janela de atendimento Grade de atendimento Capacidade Transportadoras Veículos …" at bounding box center [418, 200] width 836 height 400
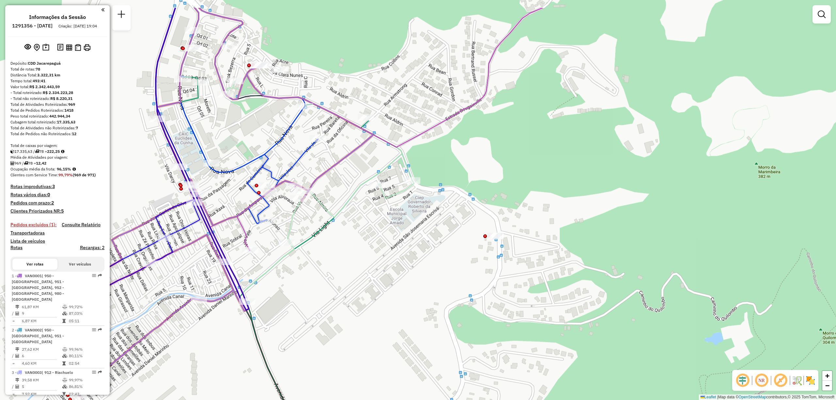
drag, startPoint x: 413, startPoint y: 163, endPoint x: 399, endPoint y: 228, distance: 65.9
click at [399, 228] on div "Janela de atendimento Grade de atendimento Capacidade Transportadoras Veículos …" at bounding box center [418, 200] width 836 height 400
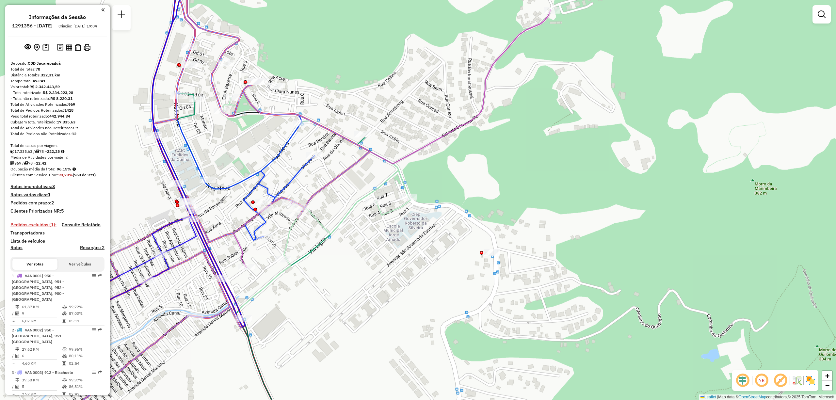
click at [492, 256] on div at bounding box center [492, 253] width 16 height 7
click at [487, 247] on div at bounding box center [489, 244] width 16 height 7
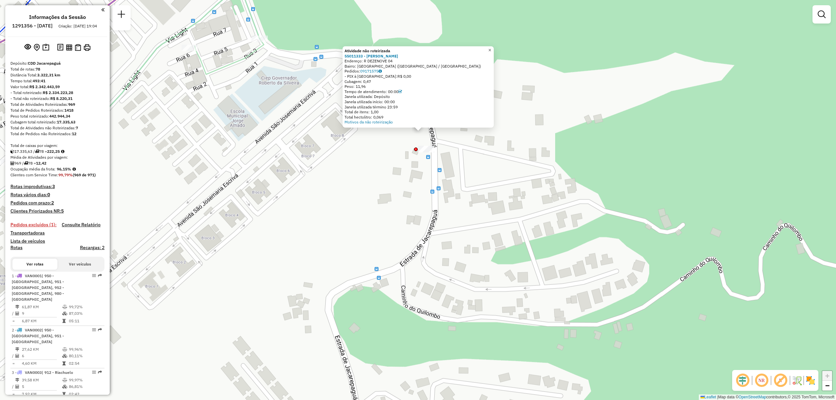
click at [491, 48] on span "×" at bounding box center [489, 50] width 3 height 6
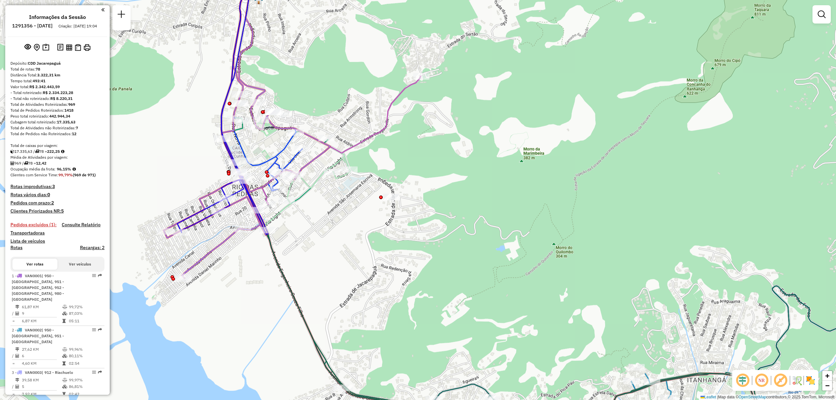
click at [383, 199] on div at bounding box center [381, 198] width 4 height 4
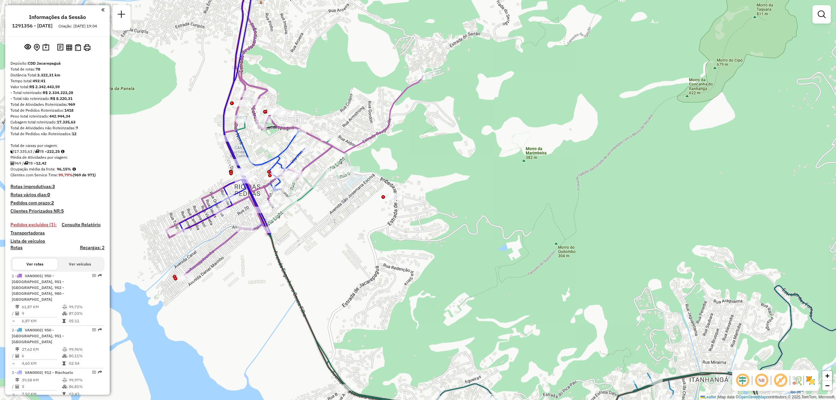
click at [384, 197] on div at bounding box center [384, 197] width 4 height 4
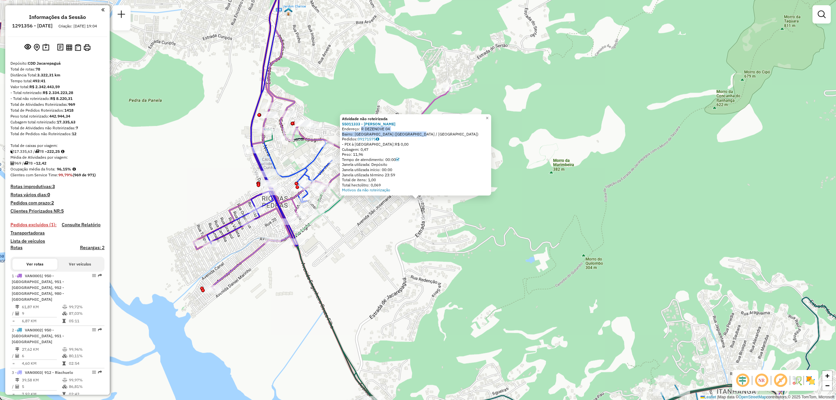
drag, startPoint x: 424, startPoint y: 133, endPoint x: 362, endPoint y: 127, distance: 61.7
click at [362, 127] on div "Atividade não roteirizada 55011333 - [PERSON_NAME]: R DEZENOVE 04 Bairro: [GEOG…" at bounding box center [415, 154] width 147 height 76
copy div "R DEZENOVE 04 Bairro: [GEOGRAPHIC_DATA] ([GEOGRAPHIC_DATA] / [GEOGRAPHIC_DATA])"
click at [484, 257] on div "Atividade não roteirizada 55011333 - [PERSON_NAME] DOS SAN Endereço: R DEZENOVE…" at bounding box center [418, 200] width 836 height 400
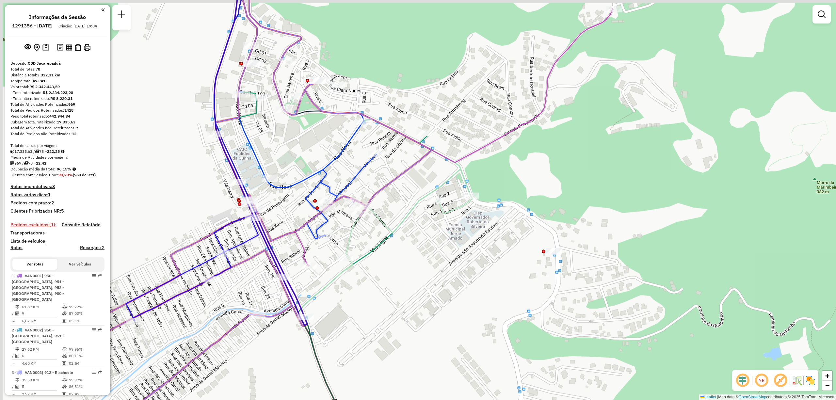
drag, startPoint x: 285, startPoint y: 176, endPoint x: 304, endPoint y: 197, distance: 28.5
click at [291, 199] on div "Janela de atendimento Grade de atendimento Capacidade Transportadoras Veículos …" at bounding box center [418, 200] width 836 height 400
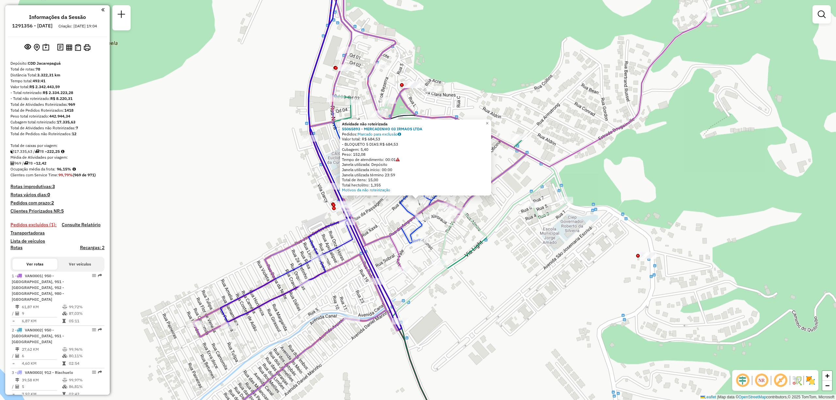
click at [272, 182] on div "Atividade não roteirizada 55065893 - MERCADINHO 03 IRMAOS LTDA Pedidos: Marcado…" at bounding box center [418, 200] width 836 height 400
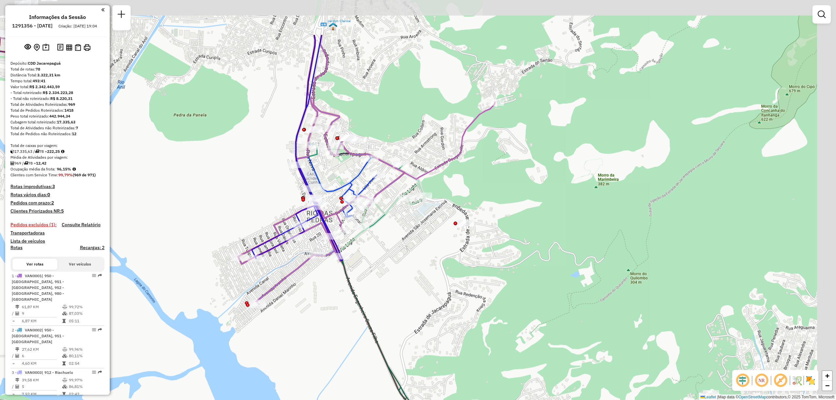
drag, startPoint x: 707, startPoint y: 111, endPoint x: 529, endPoint y: 186, distance: 193.1
click at [529, 186] on div "Janela de atendimento Grade de atendimento Capacidade Transportadoras Veículos …" at bounding box center [418, 200] width 836 height 400
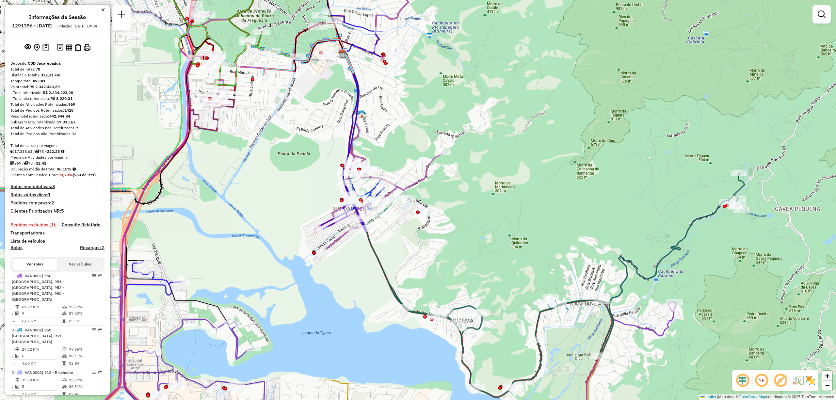
drag, startPoint x: 593, startPoint y: 236, endPoint x: 520, endPoint y: 245, distance: 73.8
click at [522, 245] on div "Janela de atendimento Grade de atendimento Capacidade Transportadoras Veículos …" at bounding box center [418, 200] width 836 height 400
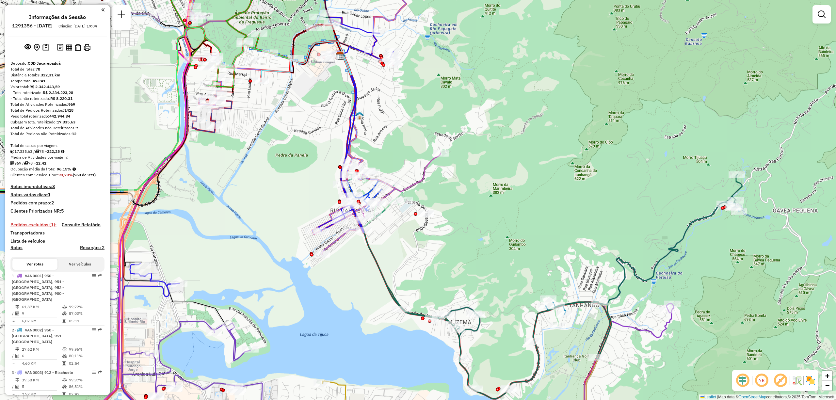
select select "**********"
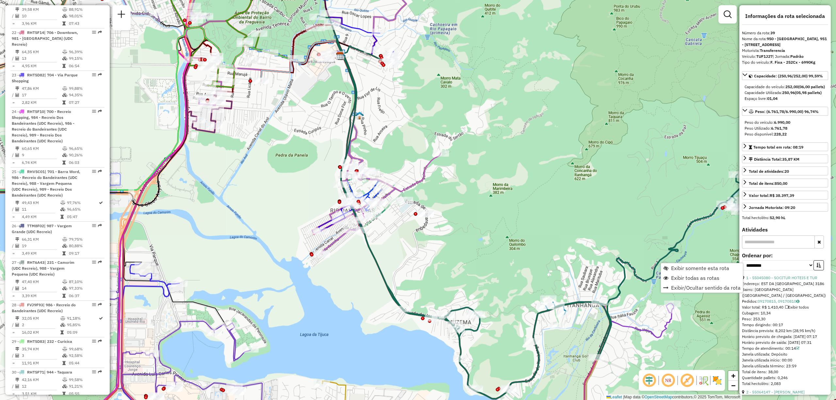
scroll to position [1702, 0]
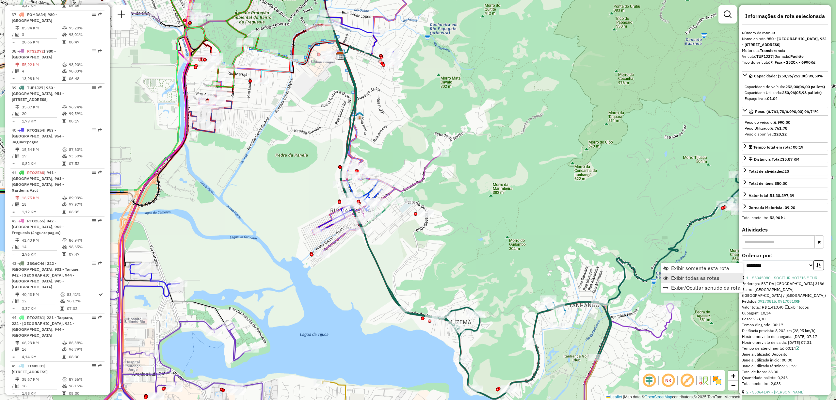
click at [676, 276] on span "Exibir todas as rotas" at bounding box center [695, 277] width 48 height 5
click at [670, 274] on span "Exibir somente esta rota" at bounding box center [692, 274] width 58 height 5
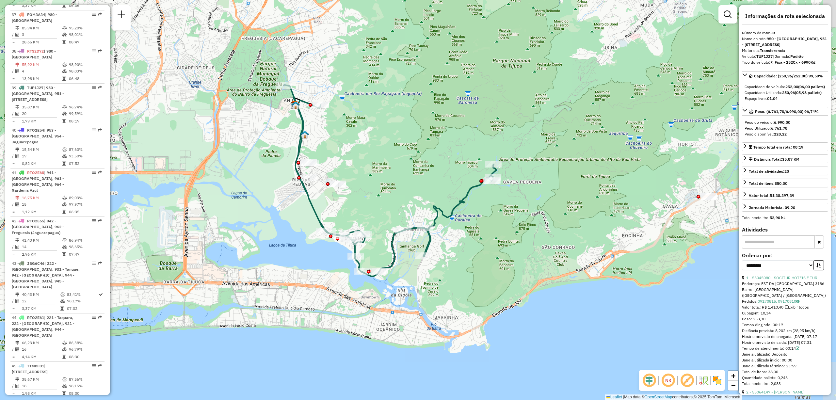
drag, startPoint x: 433, startPoint y: 187, endPoint x: 407, endPoint y: 178, distance: 27.3
click at [407, 178] on div "Janela de atendimento Grade de atendimento Capacidade Transportadoras Veículos …" at bounding box center [418, 200] width 836 height 400
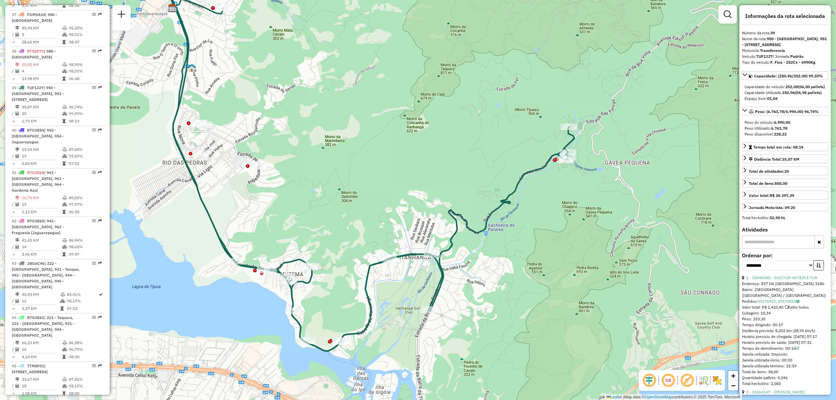
drag, startPoint x: 302, startPoint y: 250, endPoint x: 333, endPoint y: 234, distance: 34.6
click at [333, 234] on div "Janela de atendimento Grade de atendimento Capacidade Transportadoras Veículos …" at bounding box center [418, 200] width 836 height 400
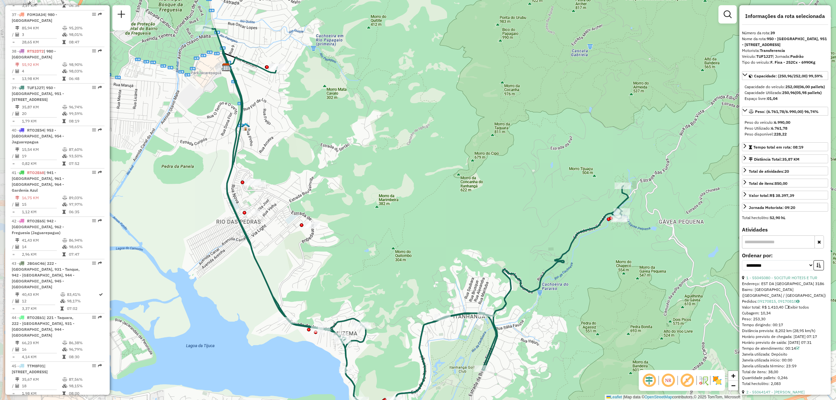
drag, startPoint x: 301, startPoint y: 202, endPoint x: 341, endPoint y: 238, distance: 55.0
click at [341, 238] on div "Janela de atendimento Grade de atendimento Capacidade Transportadoras Veículos …" at bounding box center [418, 200] width 836 height 400
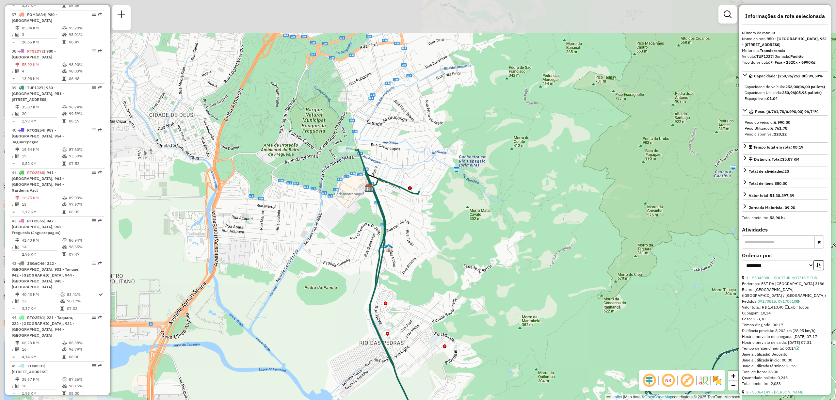
drag, startPoint x: 383, startPoint y: 218, endPoint x: 444, endPoint y: 272, distance: 81.7
click at [444, 272] on div "Janela de atendimento Grade de atendimento Capacidade Transportadoras Veículos …" at bounding box center [418, 200] width 836 height 400
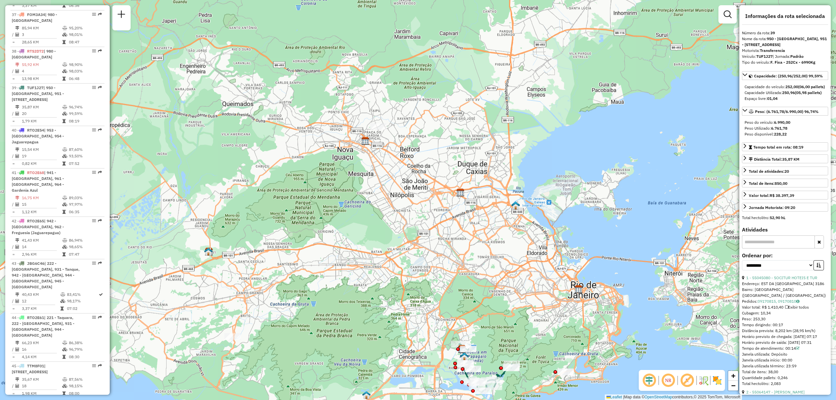
drag, startPoint x: 269, startPoint y: 180, endPoint x: 335, endPoint y: 322, distance: 155.8
click at [335, 322] on div "Janela de atendimento Grade de atendimento Capacidade Transportadoras Veículos …" at bounding box center [418, 200] width 836 height 400
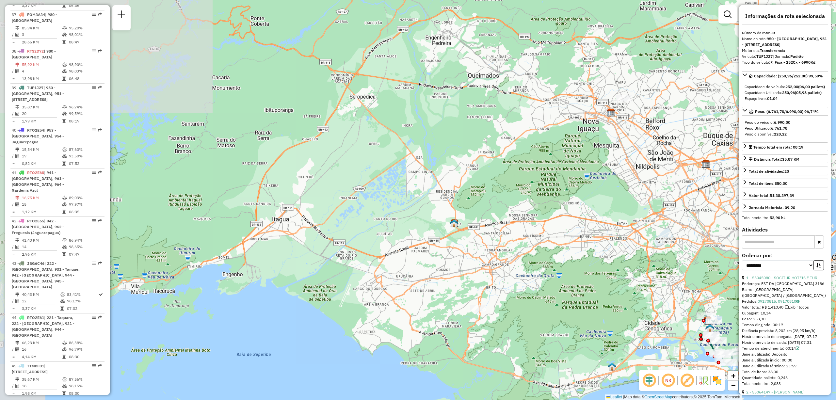
drag, startPoint x: 292, startPoint y: 204, endPoint x: 473, endPoint y: 183, distance: 182.5
click at [473, 183] on div "Janela de atendimento Grade de atendimento Capacidade Transportadoras Veículos …" at bounding box center [418, 200] width 836 height 400
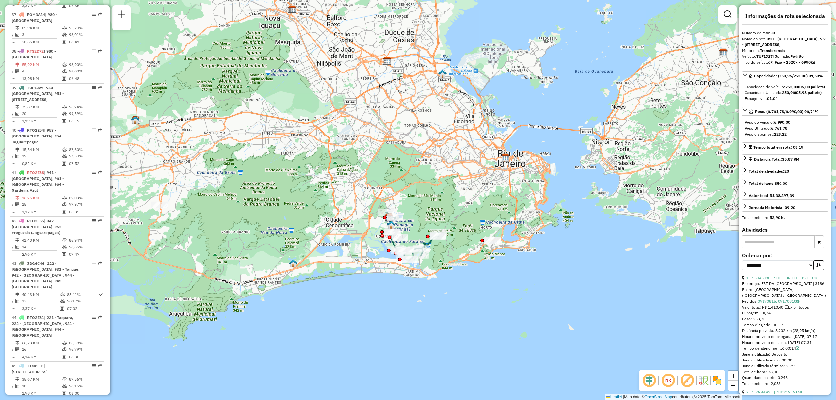
drag, startPoint x: 546, startPoint y: 242, endPoint x: 227, endPoint y: 139, distance: 335.1
click at [227, 139] on div "Janela de atendimento Grade de atendimento Capacidade Transportadoras Veículos …" at bounding box center [418, 200] width 836 height 400
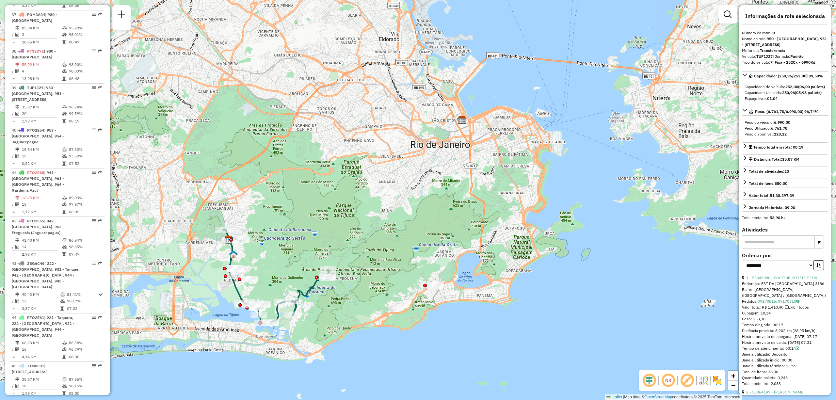
drag, startPoint x: 214, startPoint y: 300, endPoint x: 273, endPoint y: 255, distance: 73.9
click at [273, 255] on div "Janela de atendimento Grade de atendimento Capacidade Transportadoras Veículos …" at bounding box center [418, 200] width 836 height 400
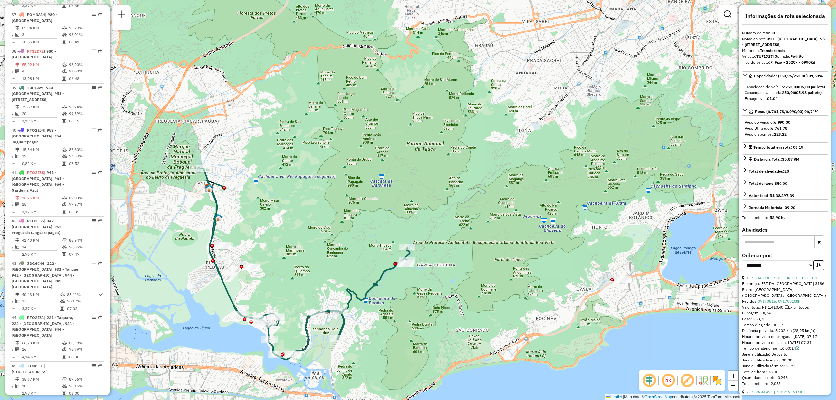
drag, startPoint x: 271, startPoint y: 276, endPoint x: 291, endPoint y: 265, distance: 23.3
click at [291, 265] on div "Janela de atendimento Grade de atendimento Capacidade Transportadoras Veículos …" at bounding box center [418, 200] width 836 height 400
